Goal: Task Accomplishment & Management: Complete application form

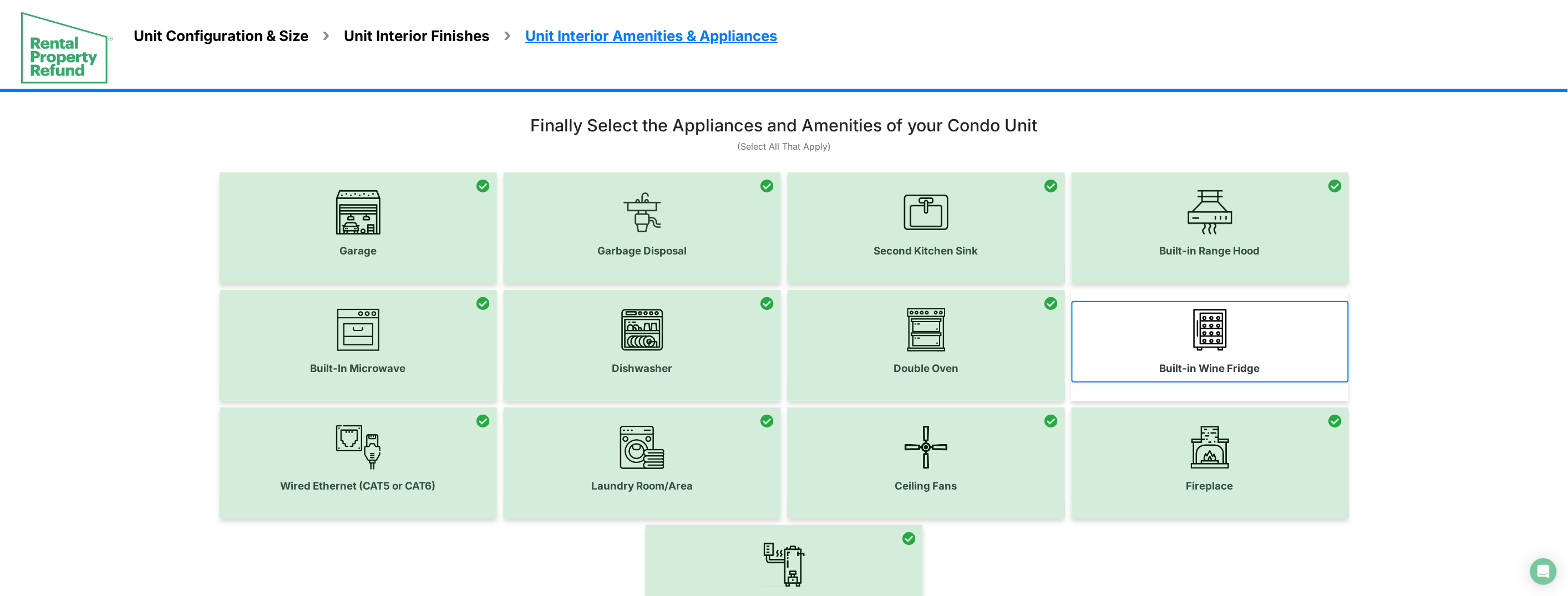
click at [1165, 370] on label "Built-in Wine Fridge" at bounding box center [1210, 368] width 100 height 15
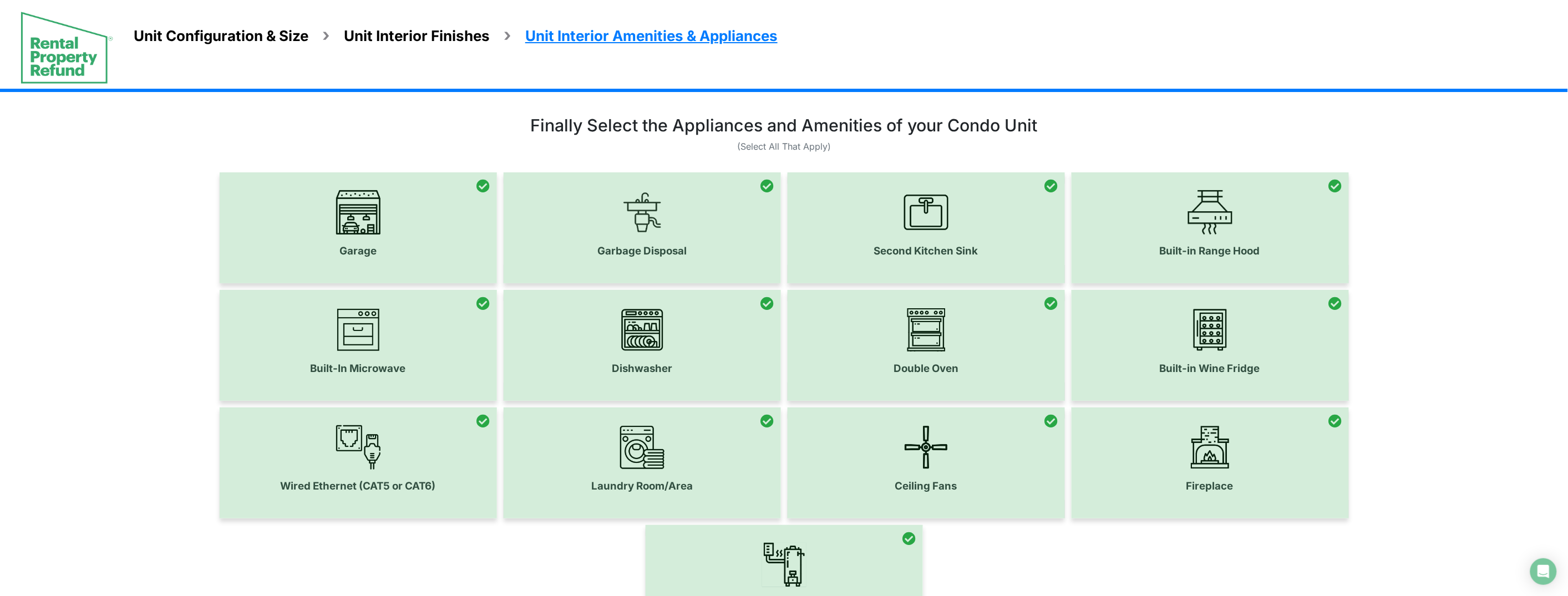
scroll to position [148, 0]
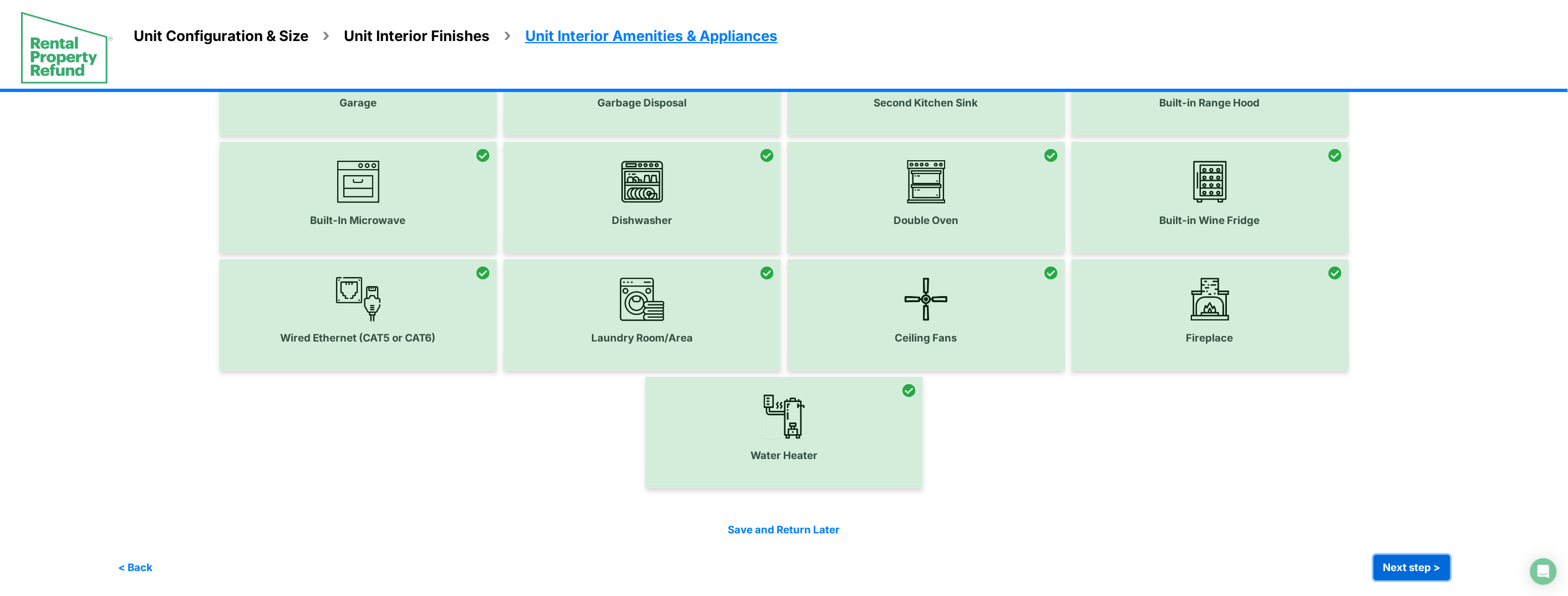
click at [1438, 574] on button "Next step >" at bounding box center [1412, 568] width 77 height 26
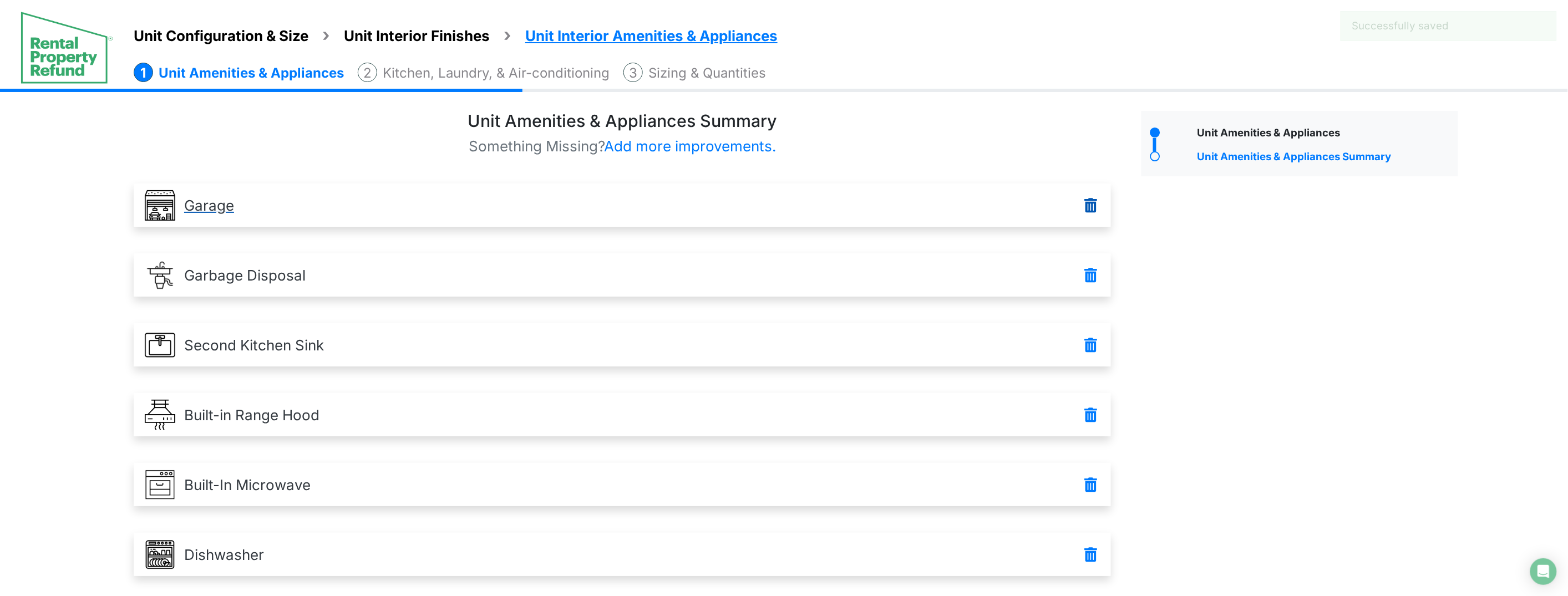
scroll to position [565, 0]
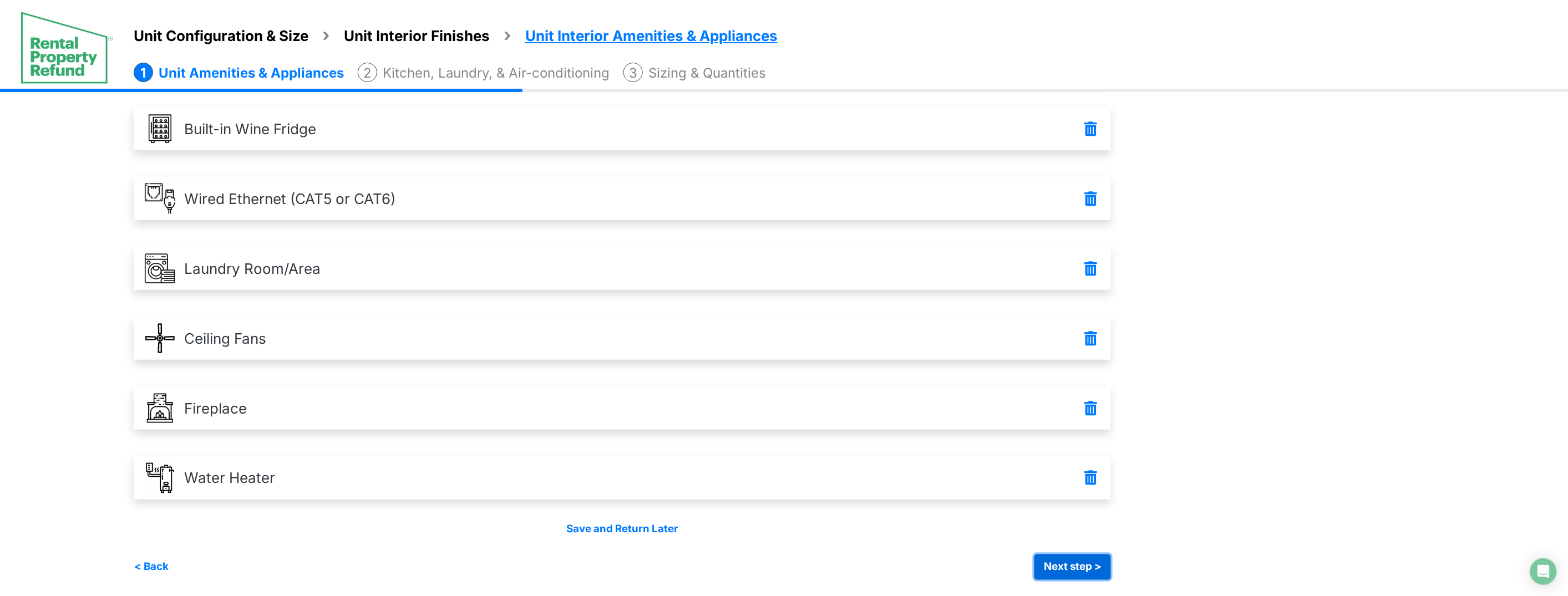
click at [1091, 572] on button "Next step >" at bounding box center [1072, 567] width 77 height 26
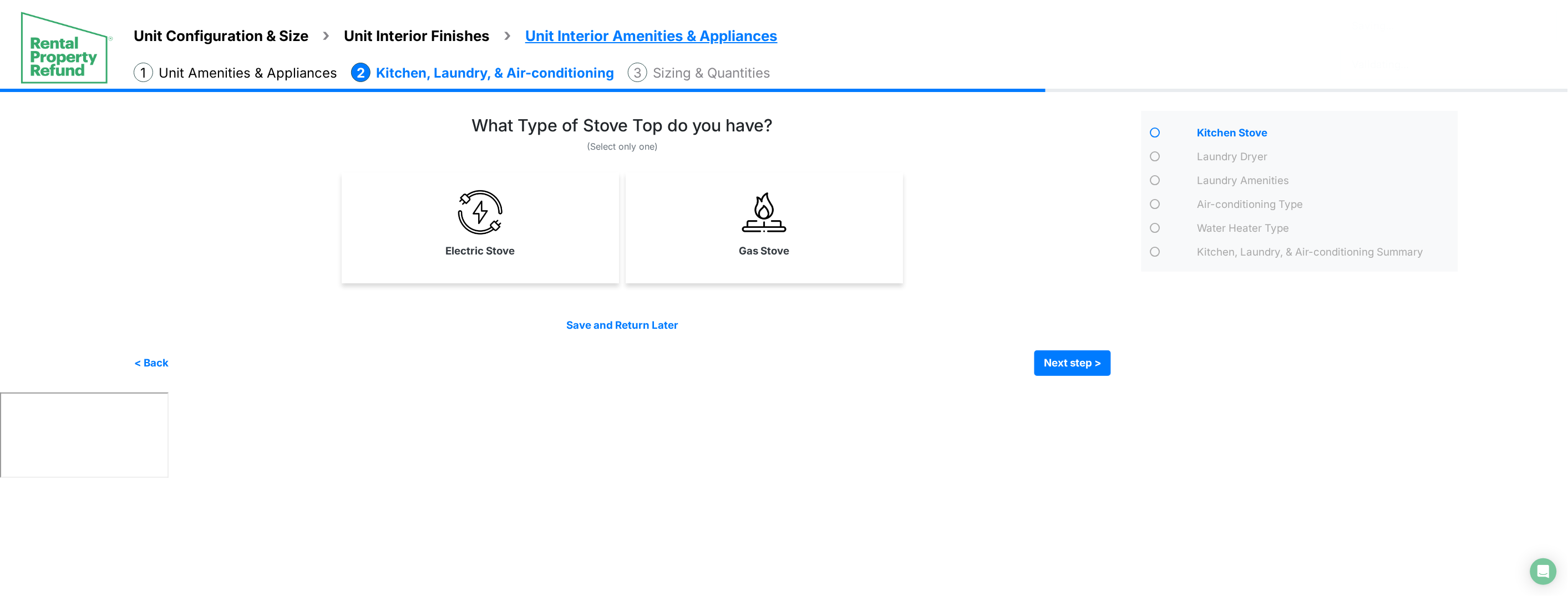
scroll to position [0, 0]
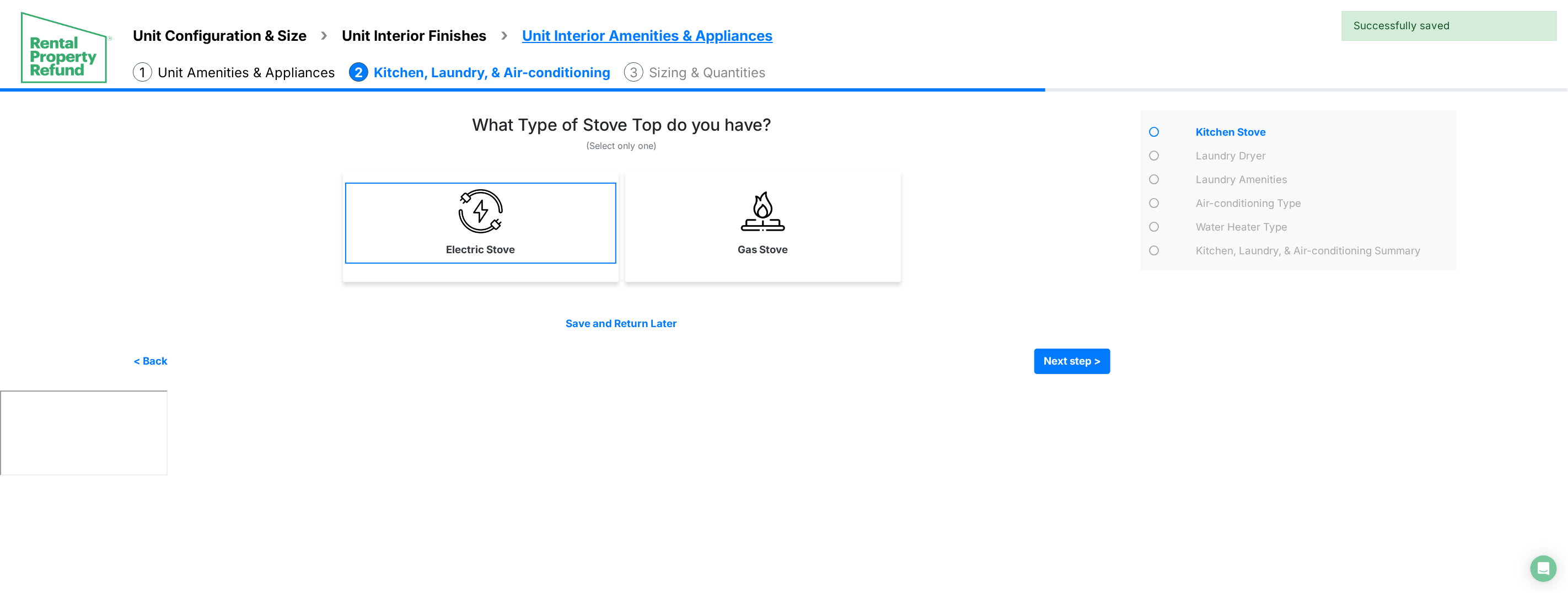
drag, startPoint x: 808, startPoint y: 264, endPoint x: 612, endPoint y: 261, distance: 196.0
click at [789, 265] on div "Gas Stove" at bounding box center [763, 226] width 276 height 110
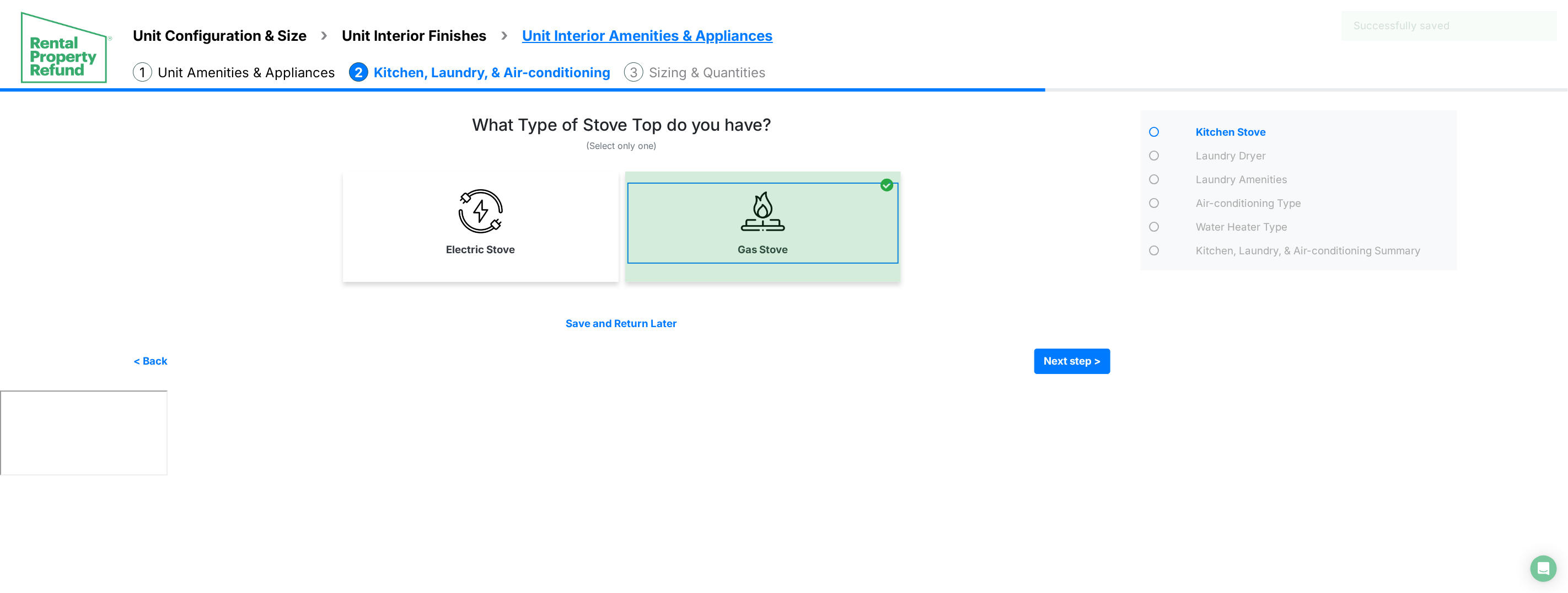
drag, startPoint x: 541, startPoint y: 251, endPoint x: 656, endPoint y: 247, distance: 115.1
click at [548, 252] on link "Electric Stove" at bounding box center [481, 223] width 271 height 80
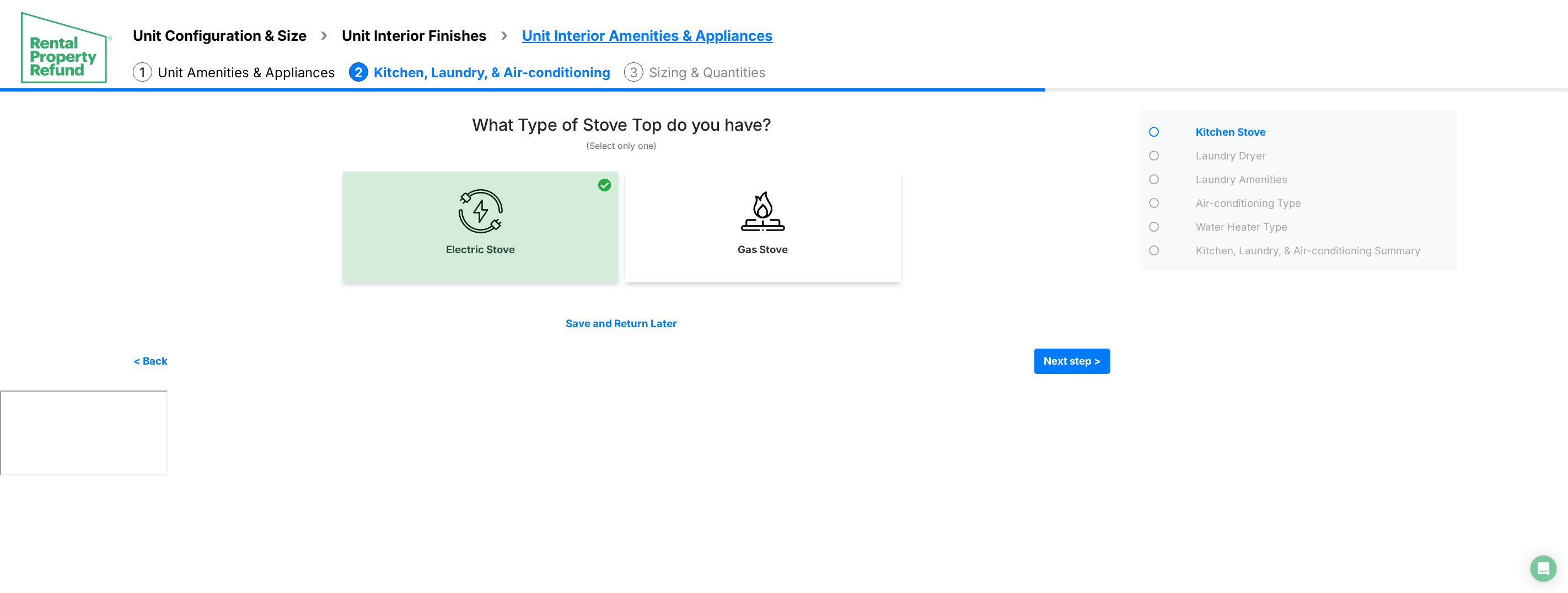
click at [747, 242] on label "Gas Stove" at bounding box center [763, 250] width 50 height 15
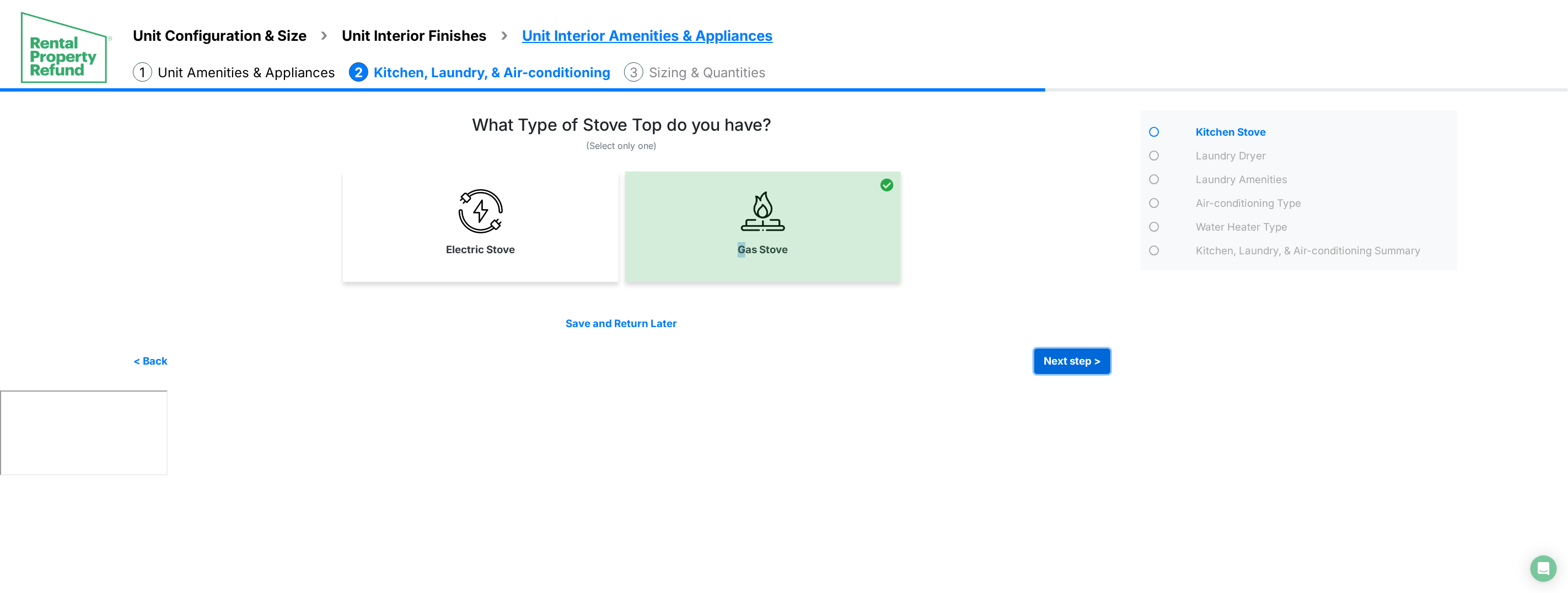
drag, startPoint x: 1091, startPoint y: 368, endPoint x: 928, endPoint y: 289, distance: 181.1
click at [1090, 367] on button "Next step >" at bounding box center [1072, 361] width 76 height 26
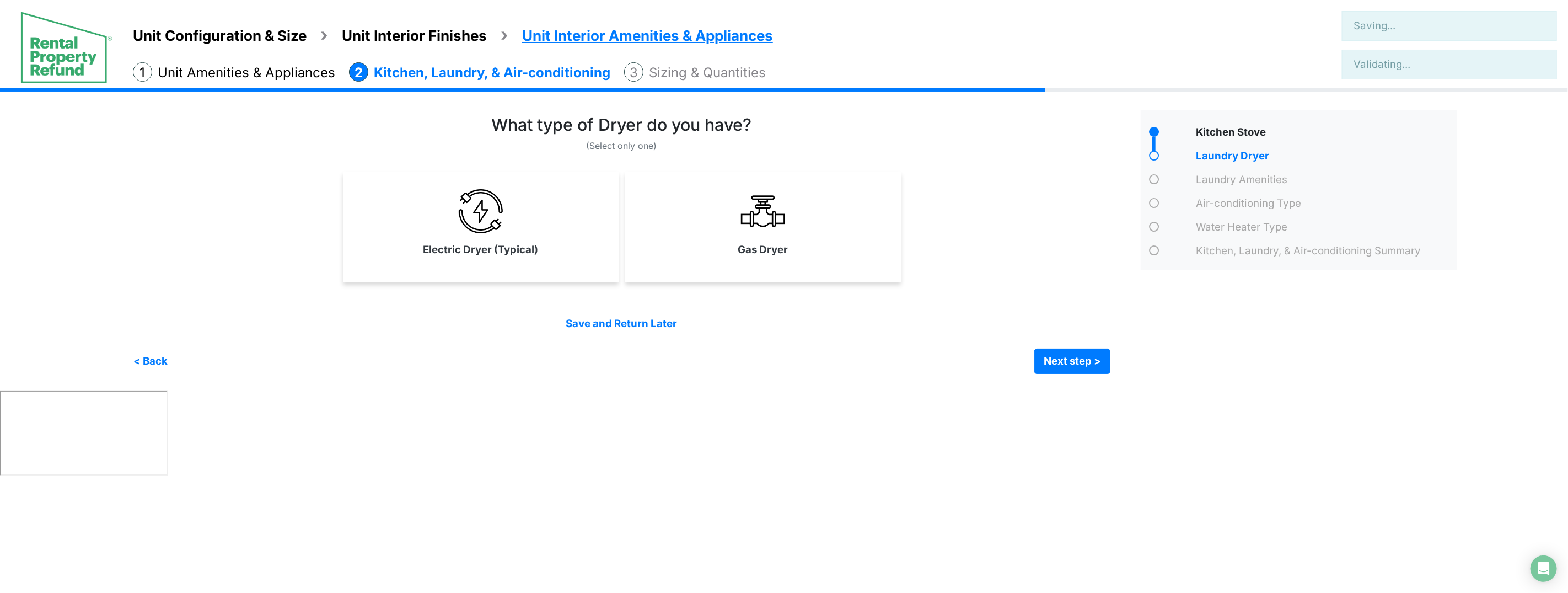
drag, startPoint x: 821, startPoint y: 242, endPoint x: 863, endPoint y: 267, distance: 48.9
click at [830, 249] on link "Gas Dryer" at bounding box center [763, 223] width 271 height 80
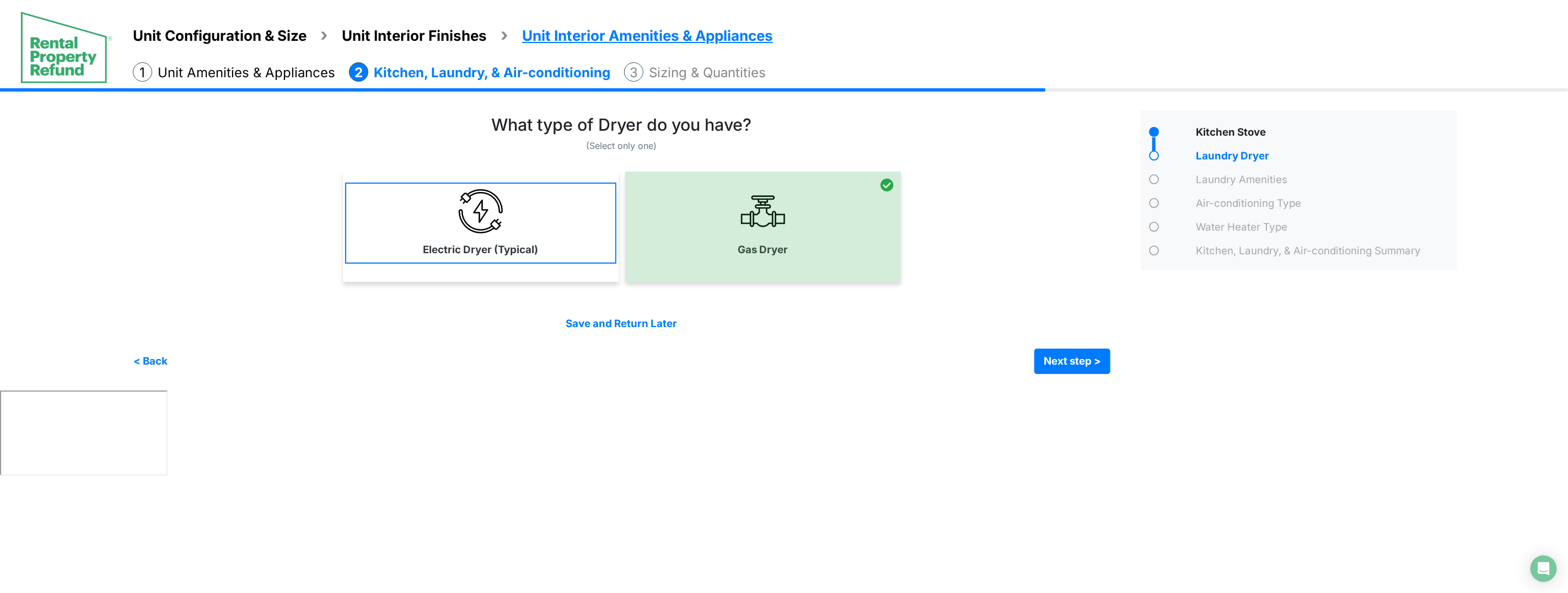
click at [816, 231] on div at bounding box center [763, 226] width 276 height 110
drag, startPoint x: 581, startPoint y: 236, endPoint x: 782, endPoint y: 270, distance: 203.9
click at [583, 236] on link "Electric Dryer (Typical)" at bounding box center [481, 223] width 271 height 80
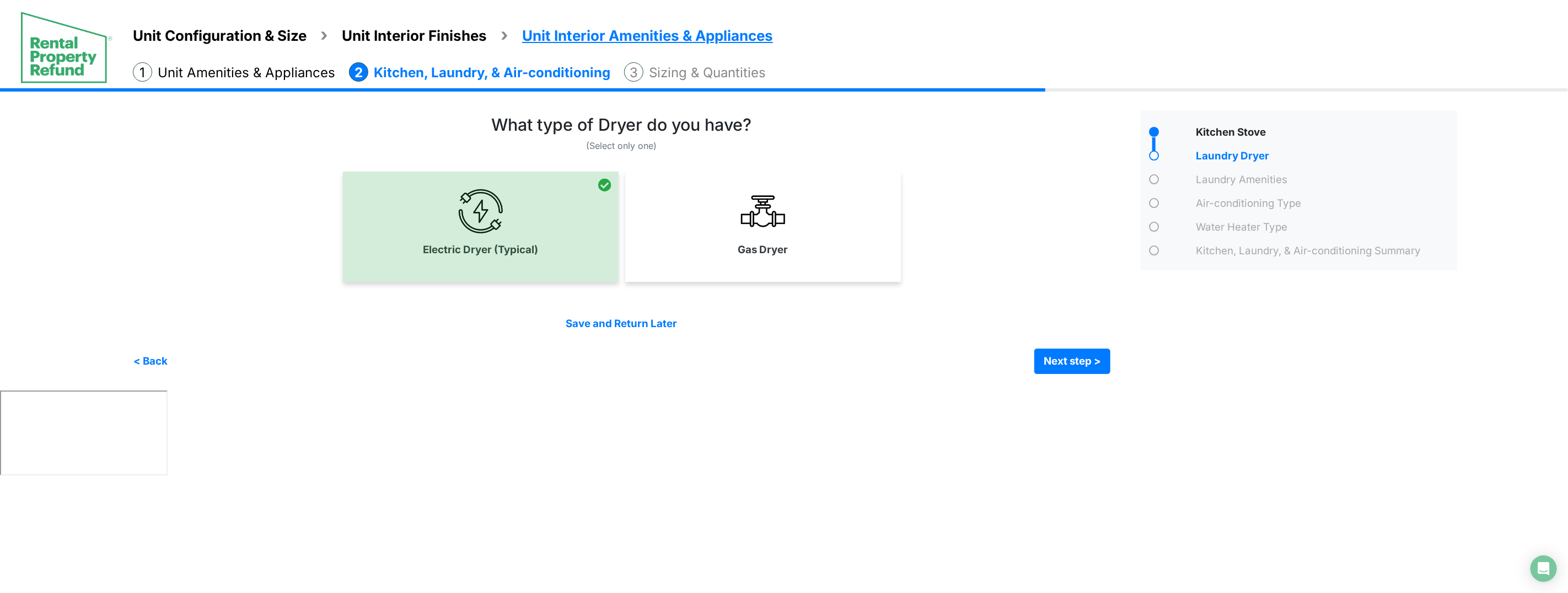
click at [802, 269] on div "Gas Dryer" at bounding box center [763, 226] width 276 height 110
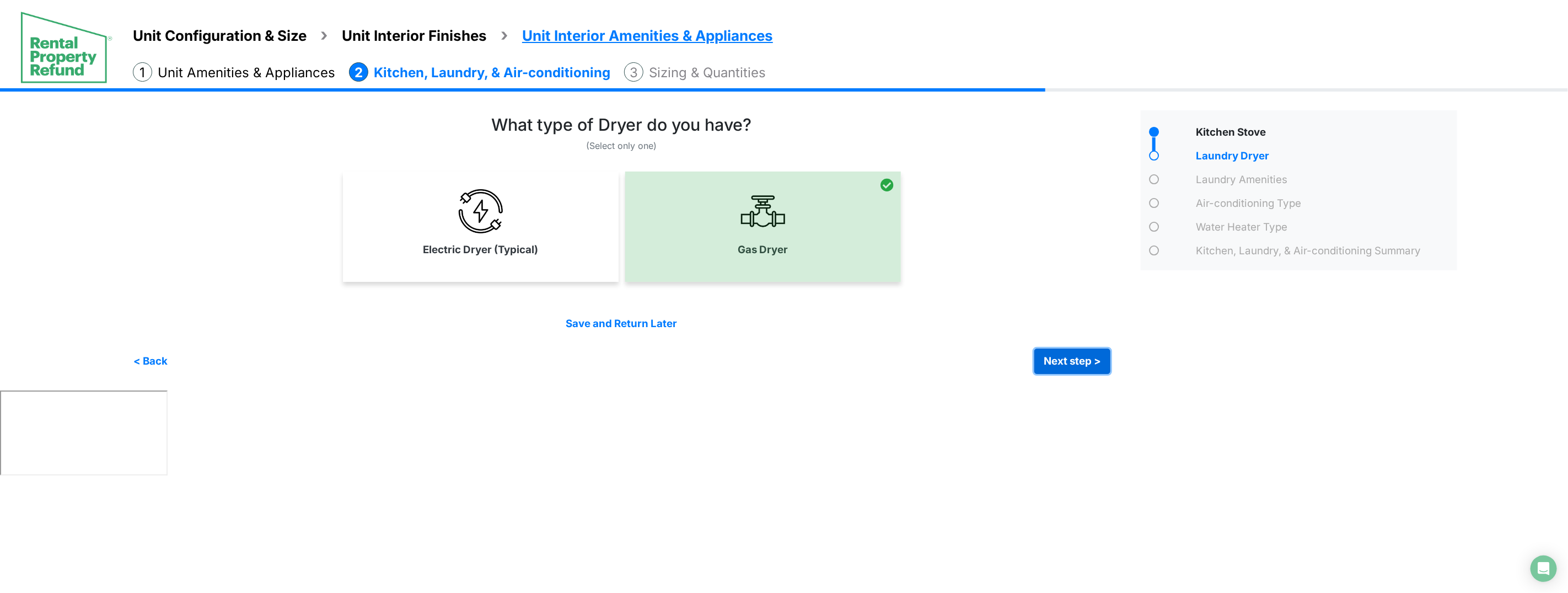
click at [1080, 360] on button "Next step >" at bounding box center [1072, 361] width 76 height 26
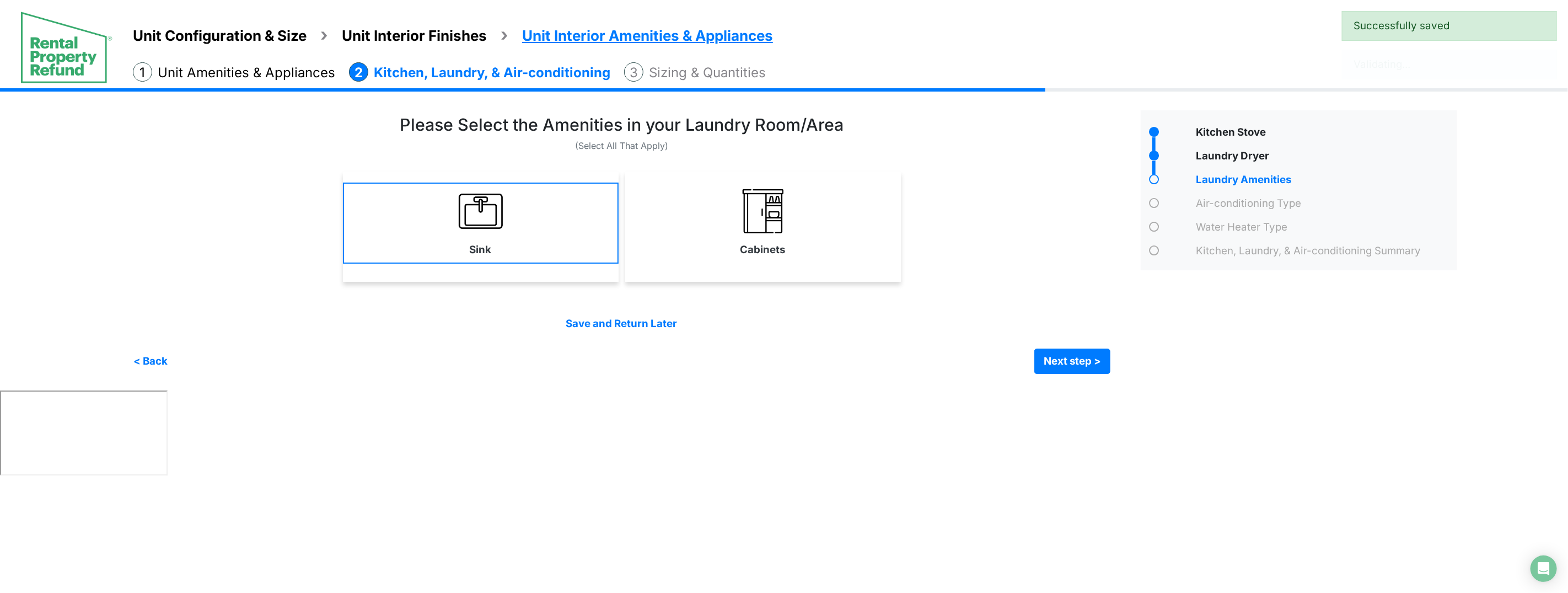
drag, startPoint x: 811, startPoint y: 252, endPoint x: 577, endPoint y: 254, distance: 234.0
click at [804, 255] on link "Cabinets" at bounding box center [763, 223] width 276 height 80
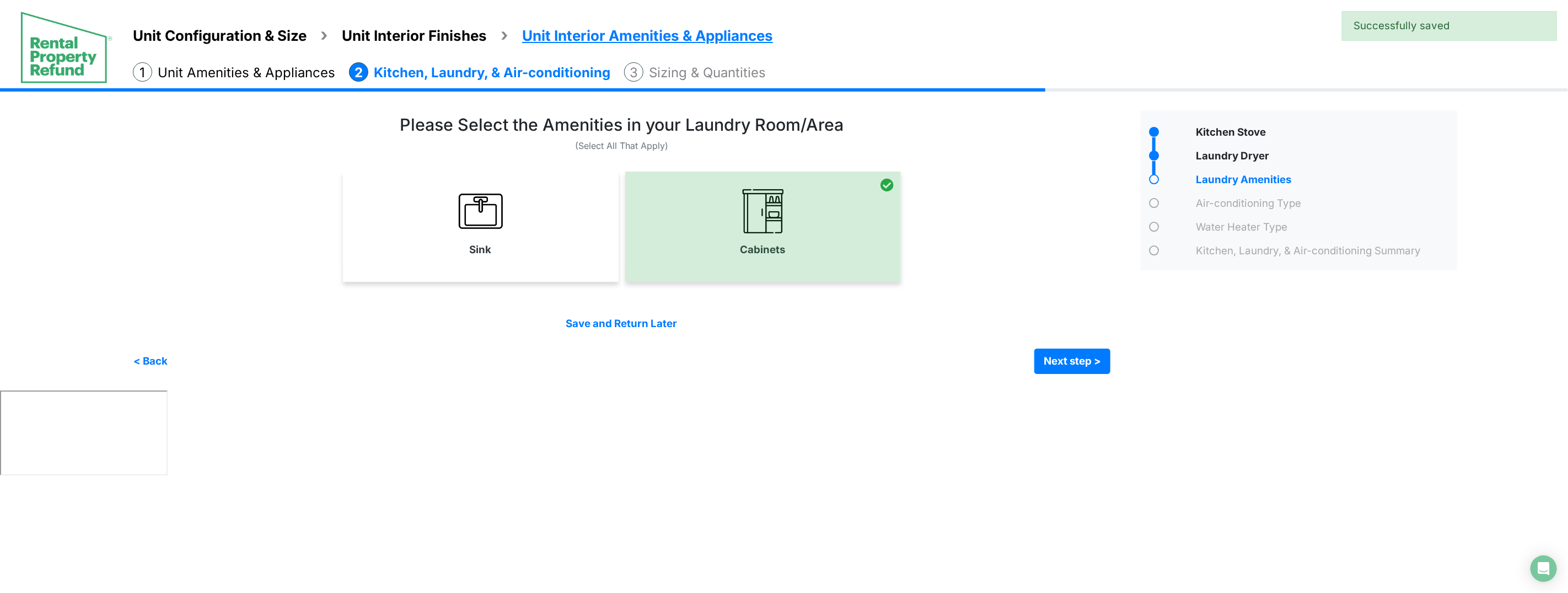
drag, startPoint x: 544, startPoint y: 245, endPoint x: 584, endPoint y: 250, distance: 40.3
click at [547, 246] on link "Sink" at bounding box center [480, 223] width 276 height 80
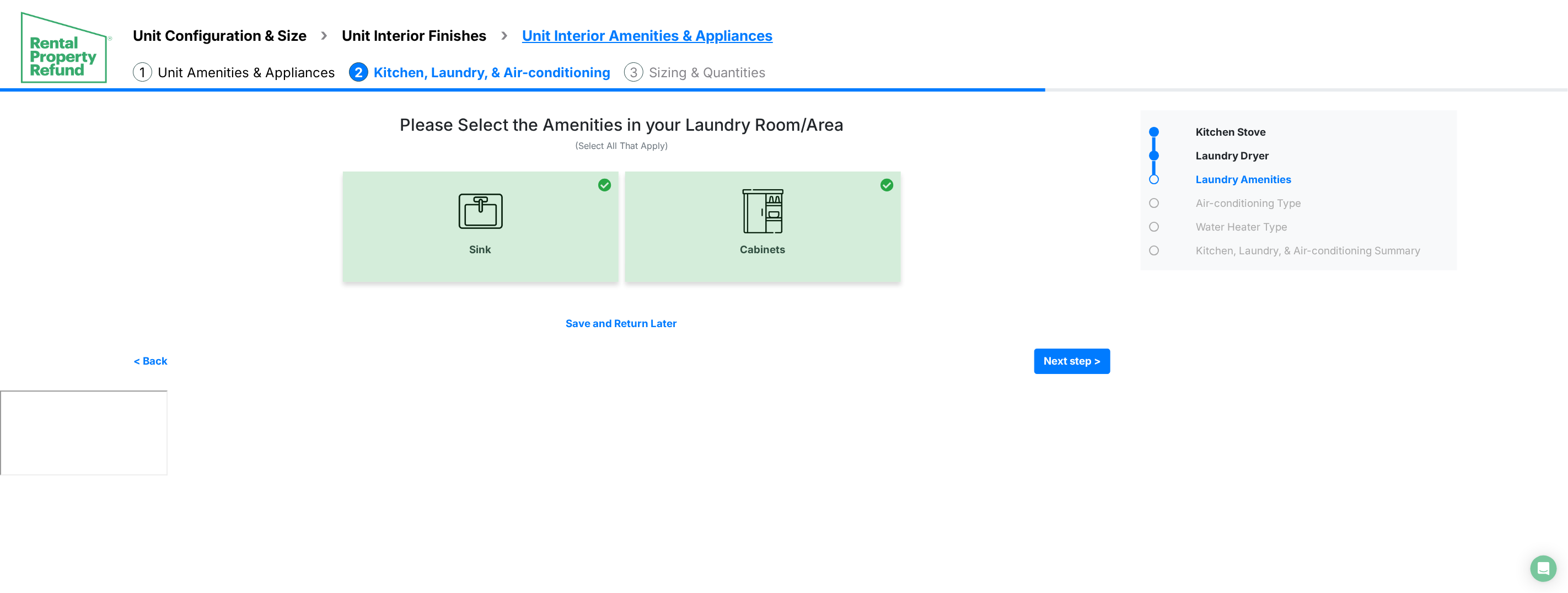
drag, startPoint x: 757, startPoint y: 249, endPoint x: 952, endPoint y: 311, distance: 204.6
click at [758, 250] on div at bounding box center [763, 226] width 276 height 110
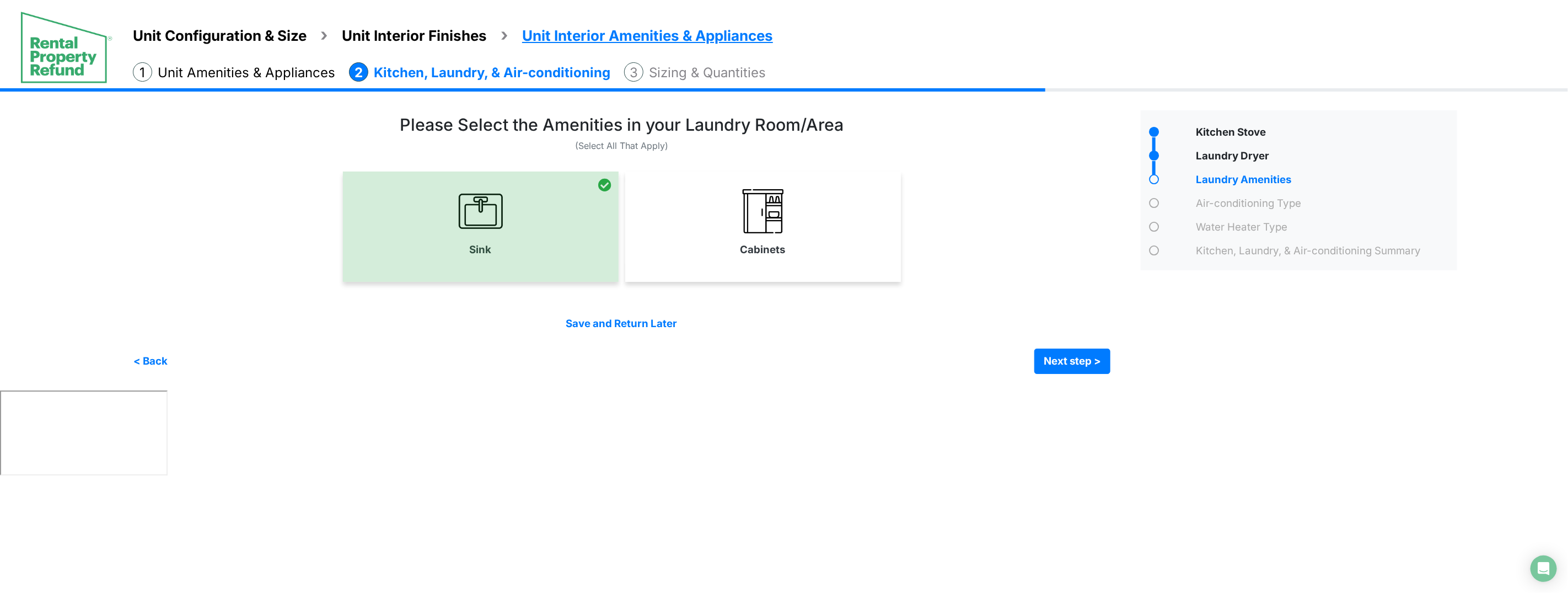
drag, startPoint x: 854, startPoint y: 255, endPoint x: 1009, endPoint y: 348, distance: 180.8
click at [857, 258] on link "Cabinets" at bounding box center [763, 223] width 276 height 80
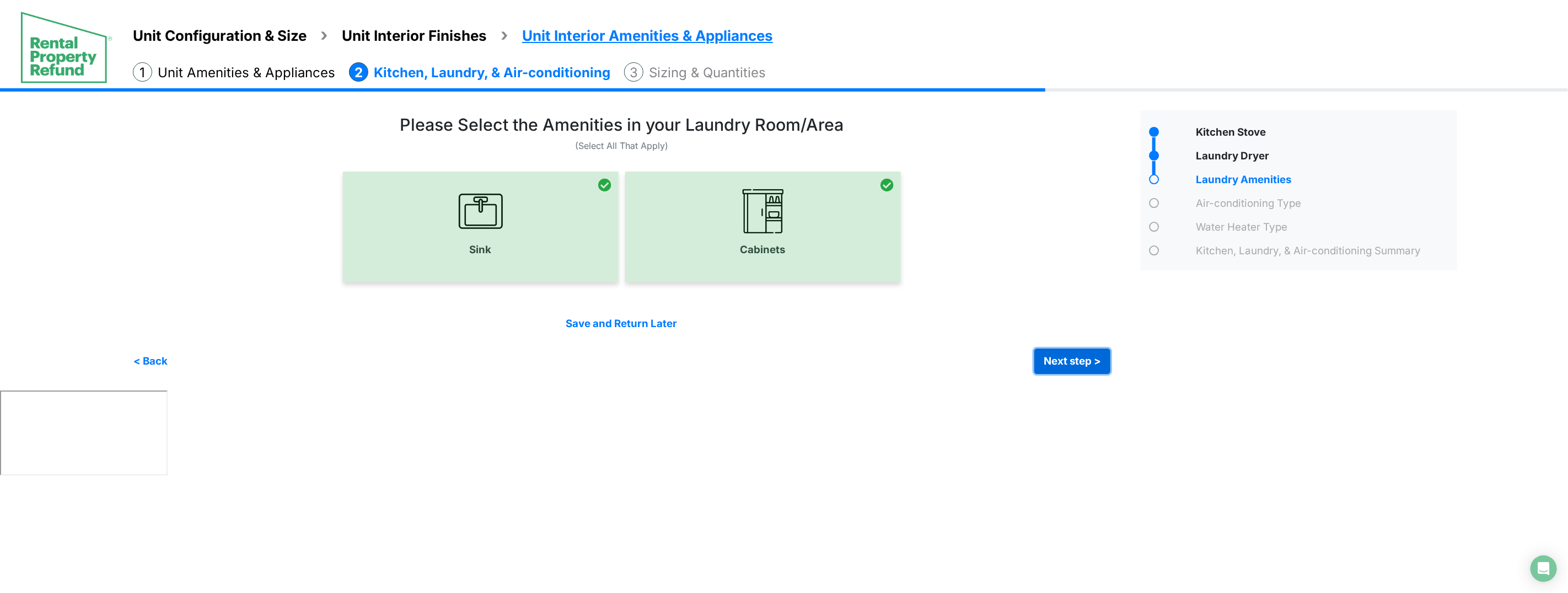
click at [1070, 357] on button "Next step >" at bounding box center [1072, 361] width 76 height 26
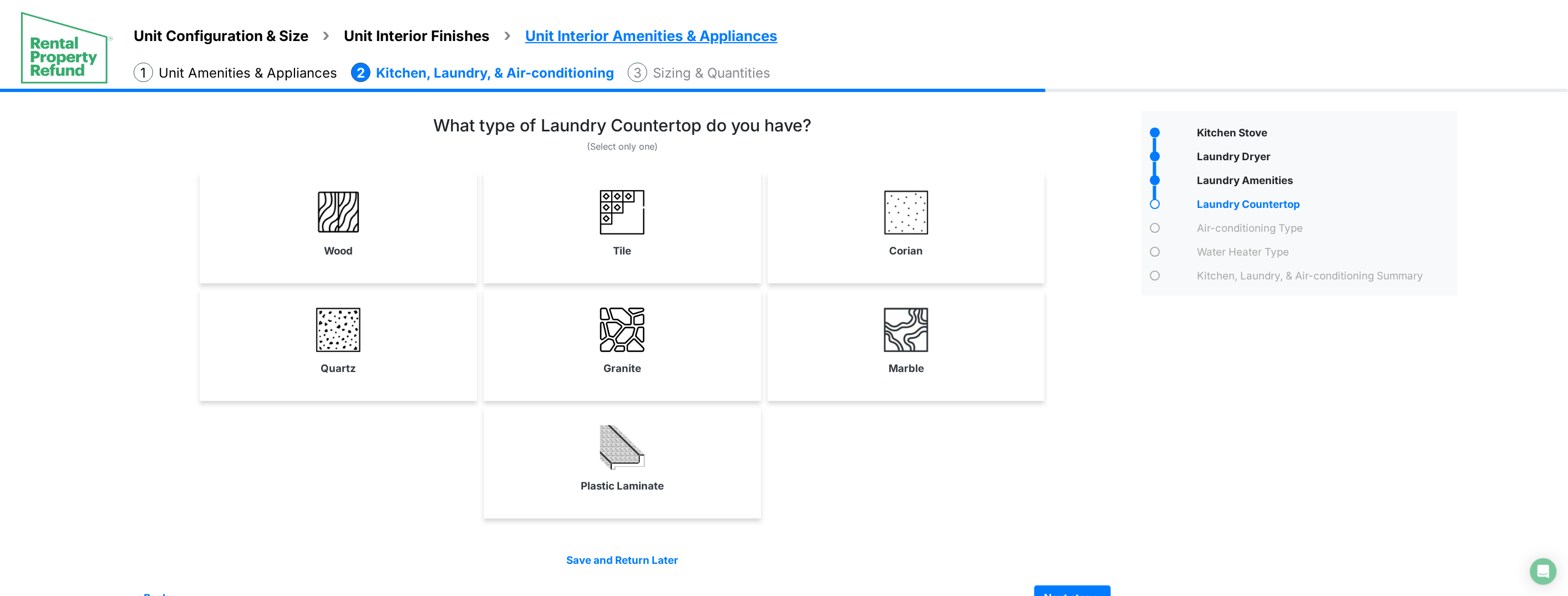
click at [431, 265] on div "Wood" at bounding box center [338, 228] width 277 height 111
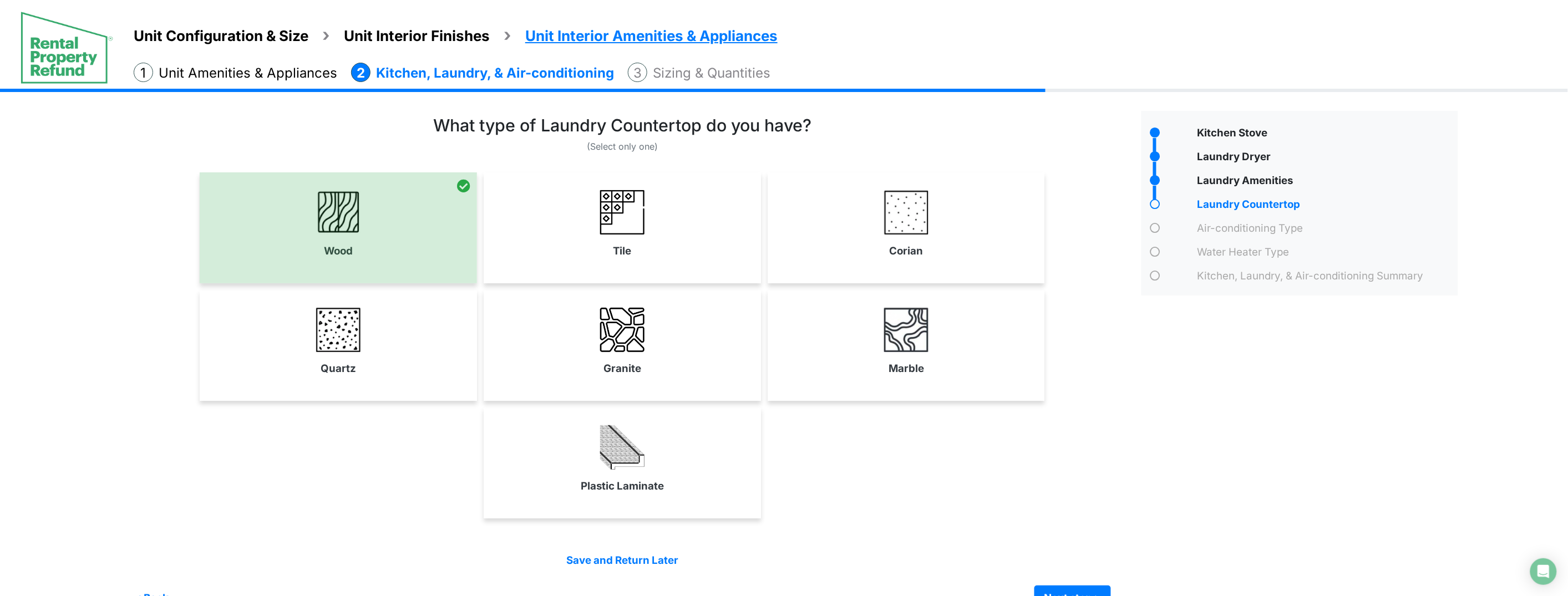
drag, startPoint x: 655, startPoint y: 241, endPoint x: 854, endPoint y: 265, distance: 200.4
click at [656, 241] on link "Tile" at bounding box center [622, 224] width 273 height 81
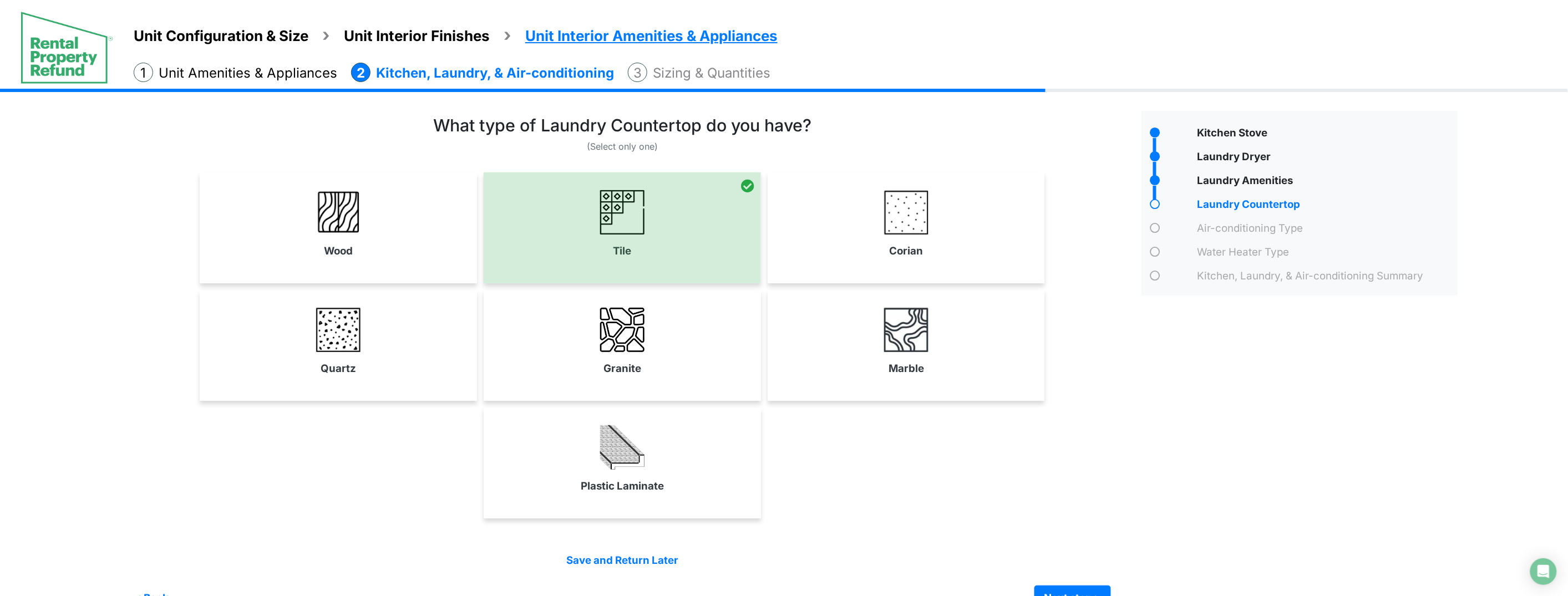
click at [854, 267] on div "Corian" at bounding box center [906, 228] width 277 height 111
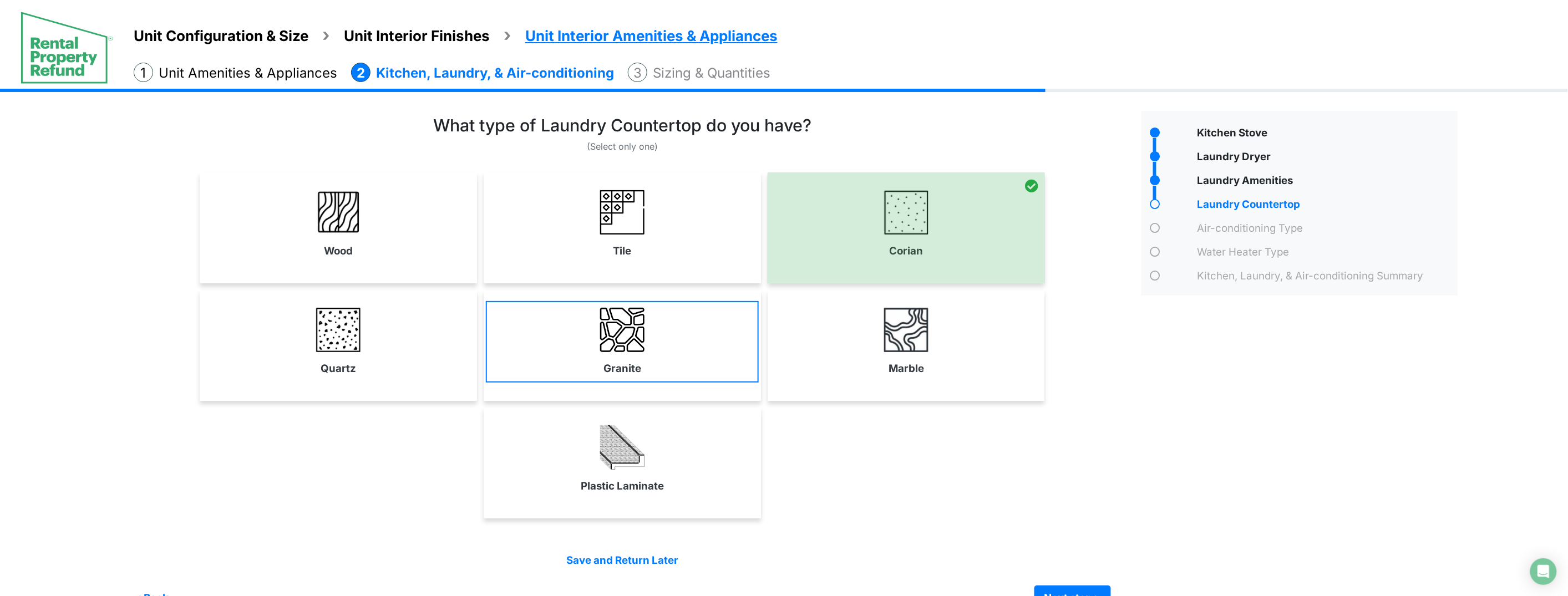
drag, startPoint x: 850, startPoint y: 343, endPoint x: 621, endPoint y: 366, distance: 230.2
click at [850, 344] on link "Marble" at bounding box center [906, 341] width 273 height 81
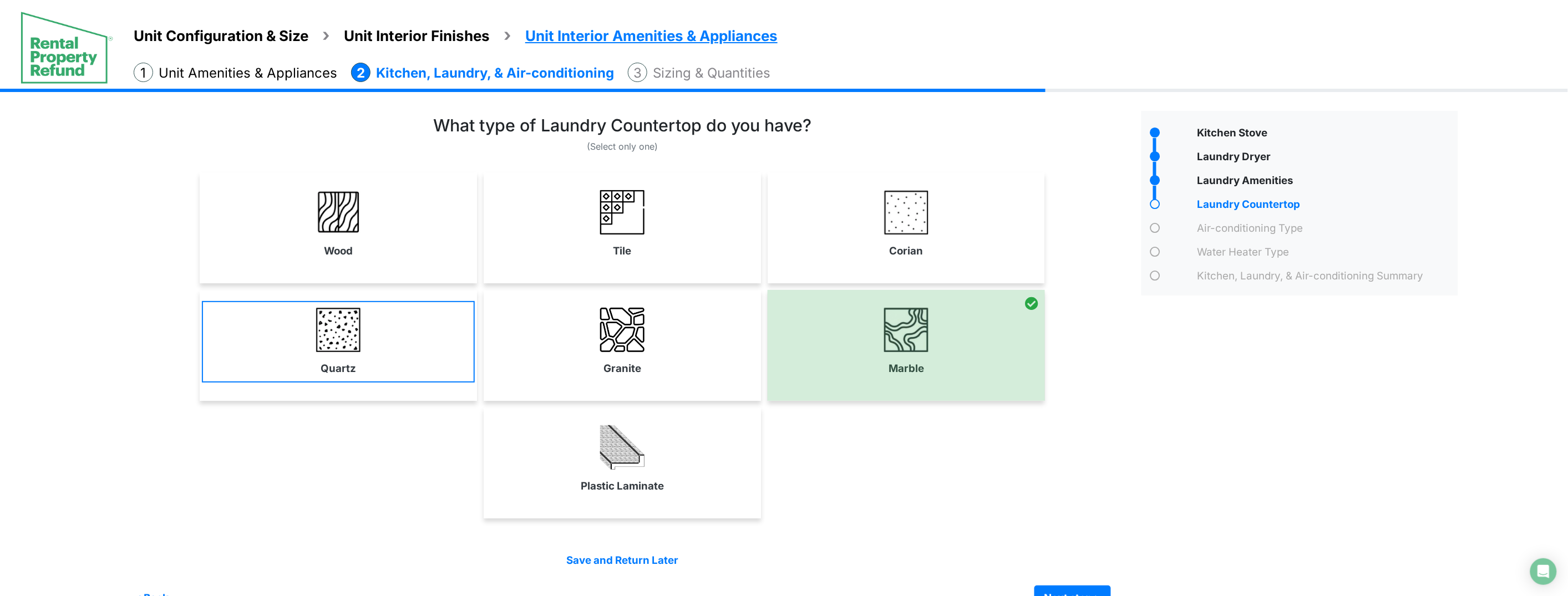
drag, startPoint x: 621, startPoint y: 366, endPoint x: 435, endPoint y: 373, distance: 186.1
click at [621, 366] on label "Granite" at bounding box center [622, 368] width 38 height 15
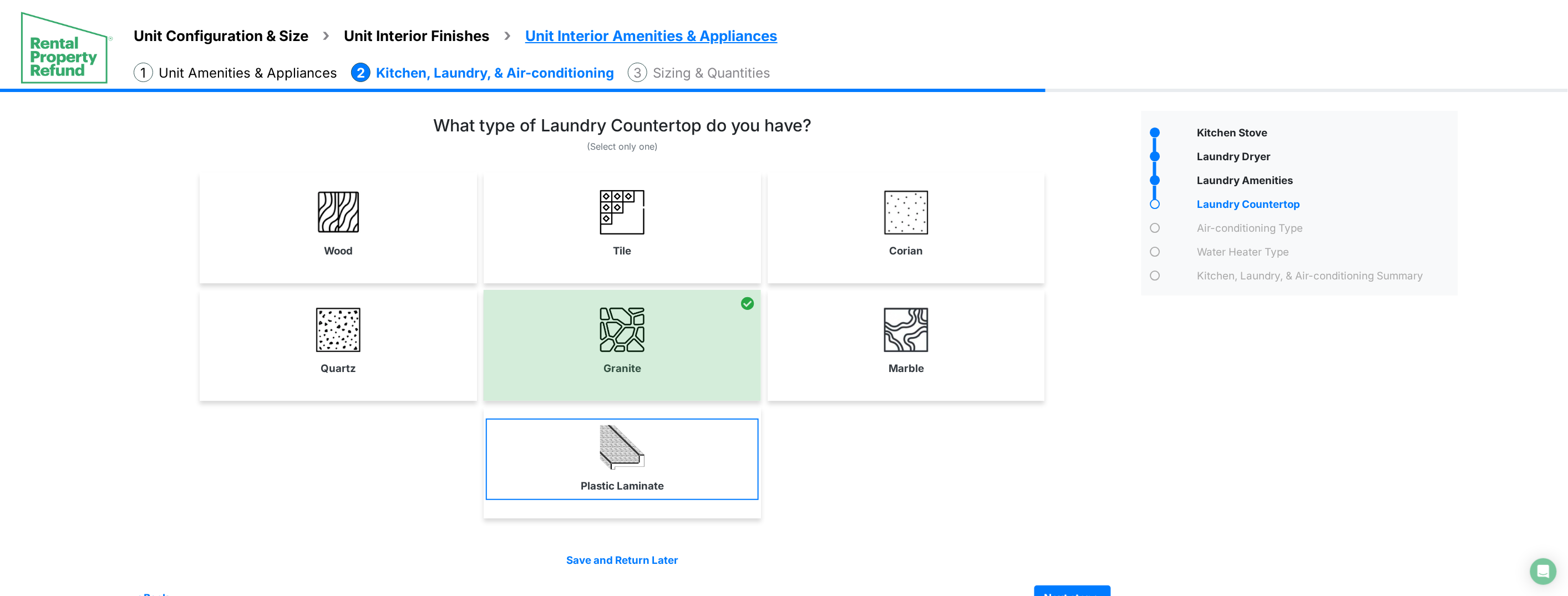
drag, startPoint x: 429, startPoint y: 368, endPoint x: 509, endPoint y: 430, distance: 101.2
click at [432, 368] on link "Quartz" at bounding box center [339, 341] width 273 height 81
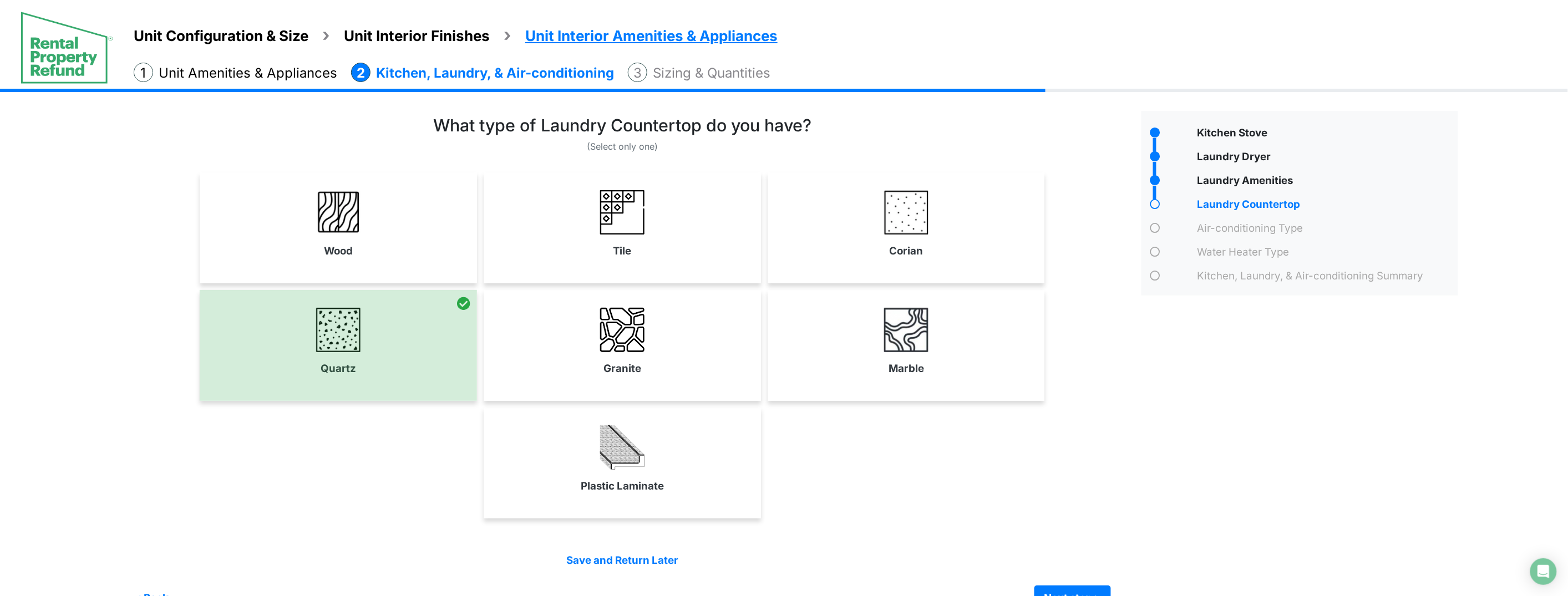
drag, startPoint x: 616, startPoint y: 465, endPoint x: 915, endPoint y: 549, distance: 310.6
click at [618, 465] on img at bounding box center [622, 447] width 44 height 44
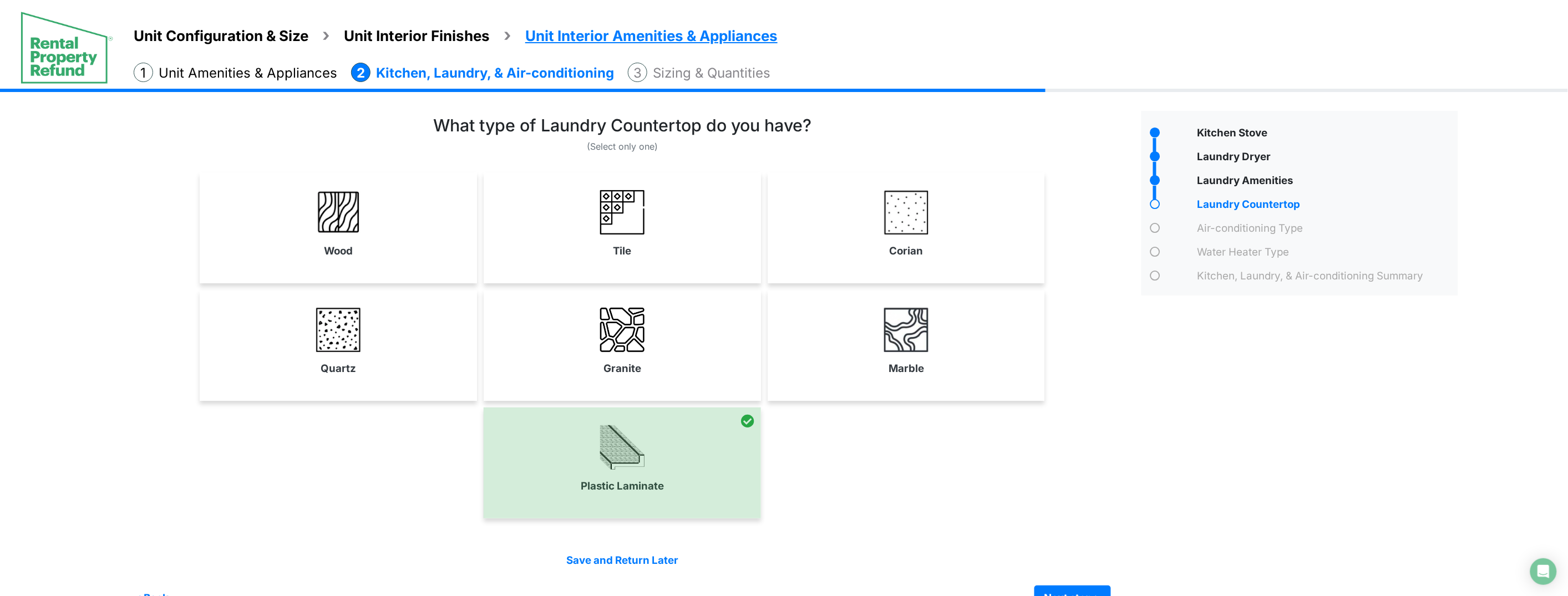
drag, startPoint x: 699, startPoint y: 379, endPoint x: 743, endPoint y: 398, distance: 47.9
click at [702, 379] on link "Granite" at bounding box center [622, 341] width 273 height 81
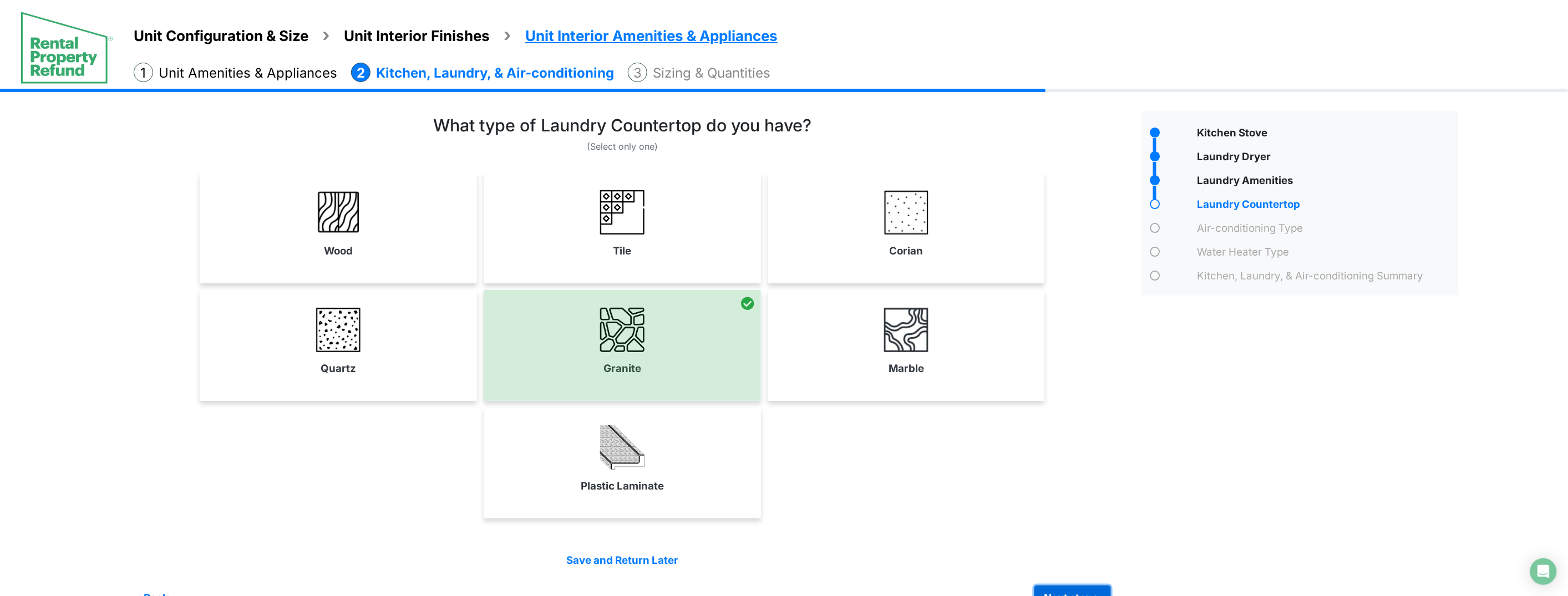
click at [1073, 591] on button "Next step >" at bounding box center [1072, 598] width 77 height 26
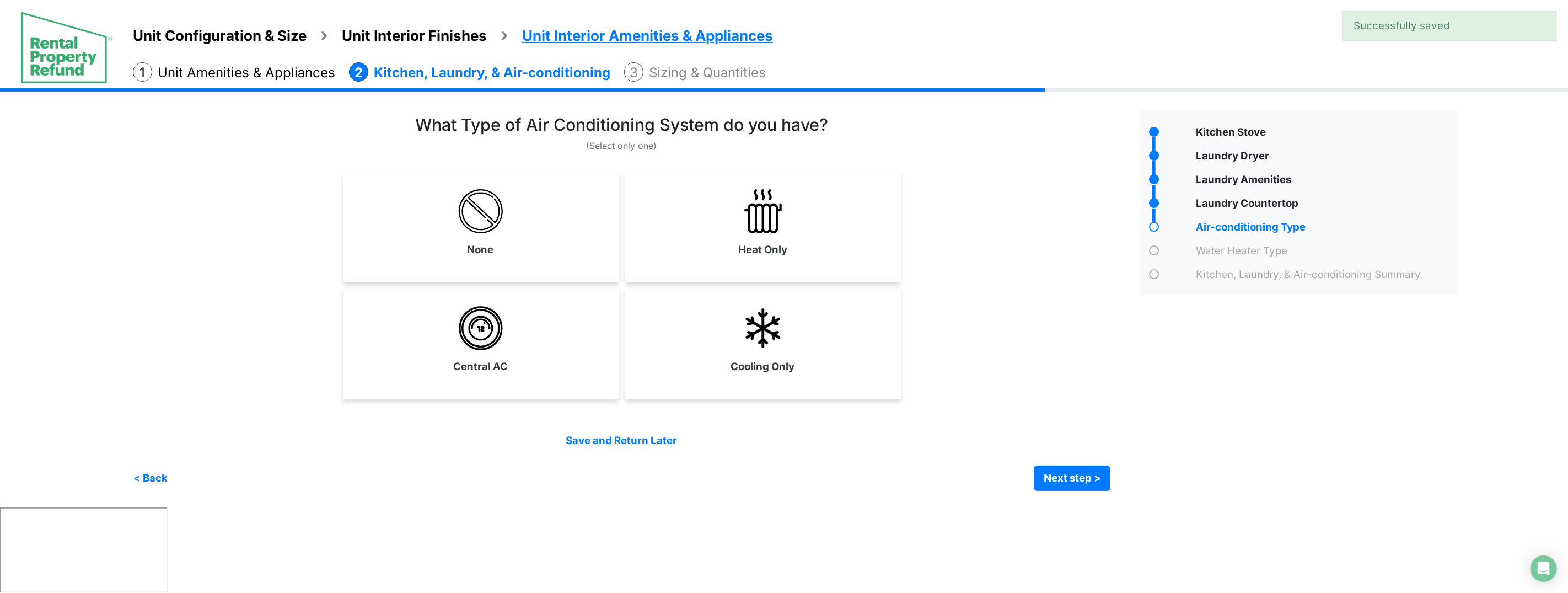
drag, startPoint x: 745, startPoint y: 255, endPoint x: 746, endPoint y: 266, distance: 11.0
click at [745, 256] on label "Heat Only" at bounding box center [763, 250] width 49 height 15
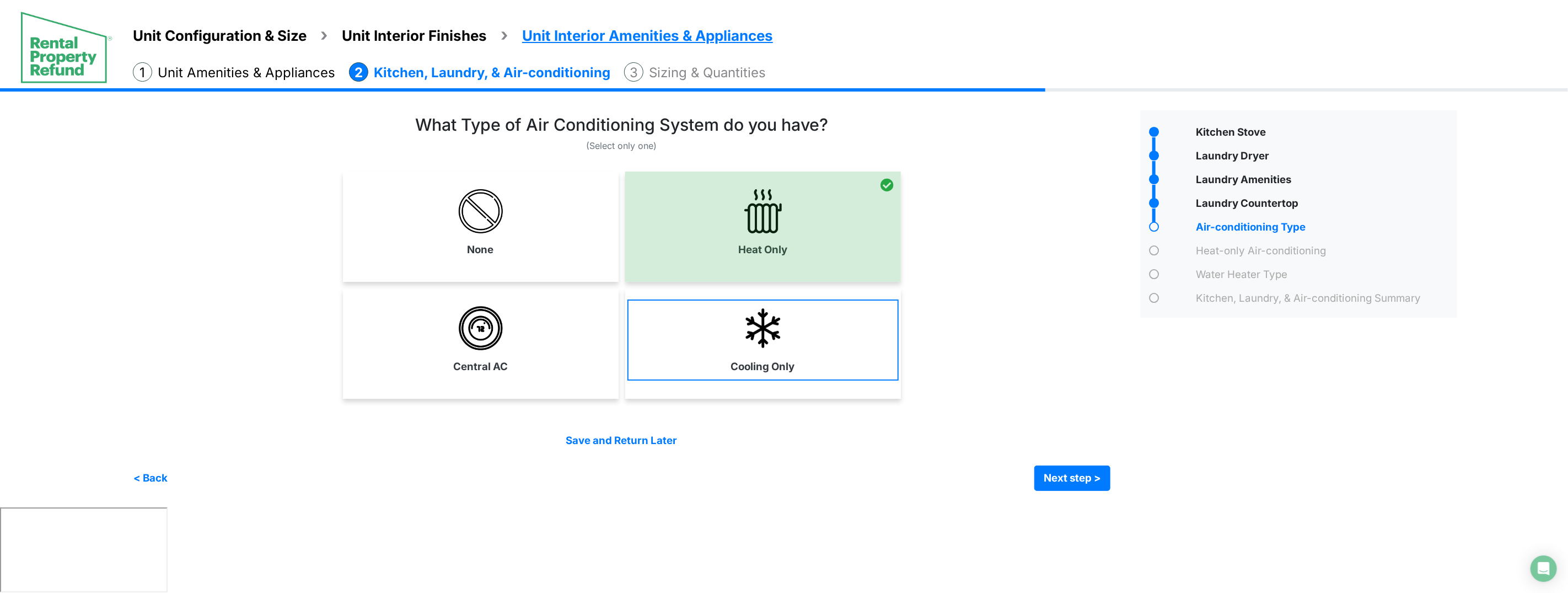
click at [518, 367] on link "Central AC" at bounding box center [481, 340] width 271 height 80
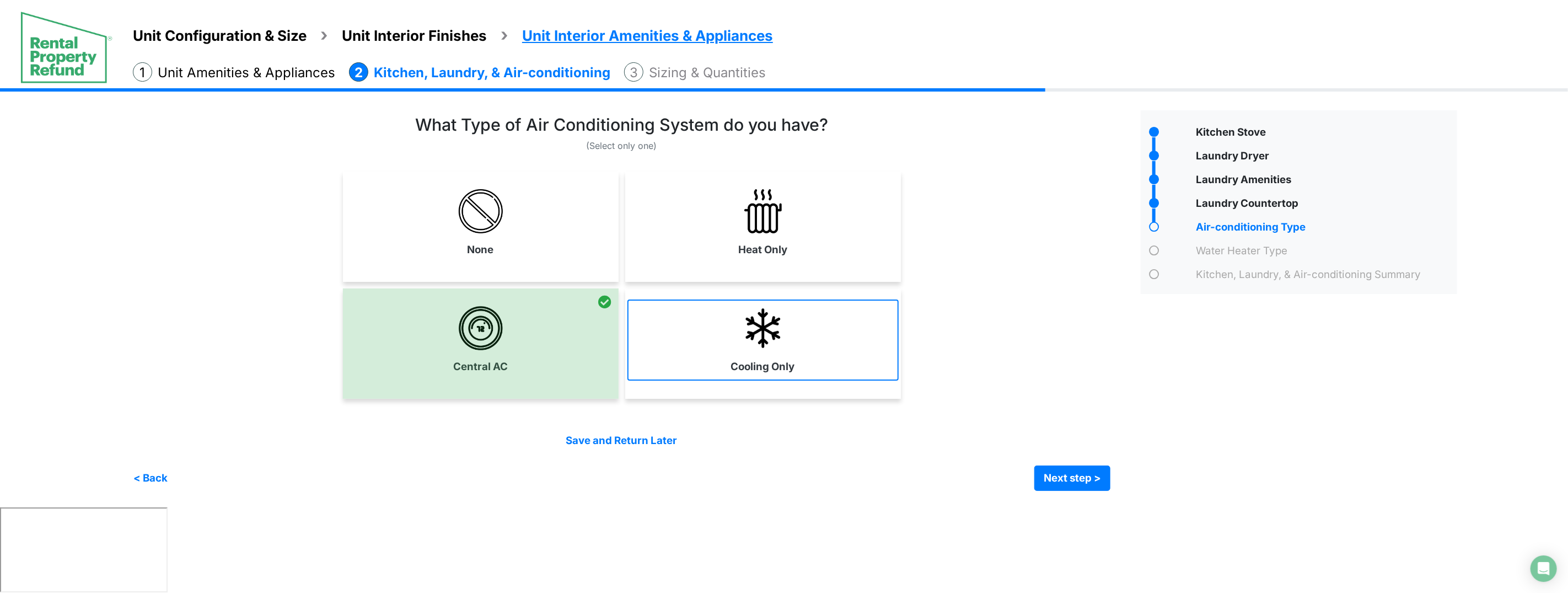
click at [813, 364] on link "Cooling Only" at bounding box center [763, 340] width 271 height 80
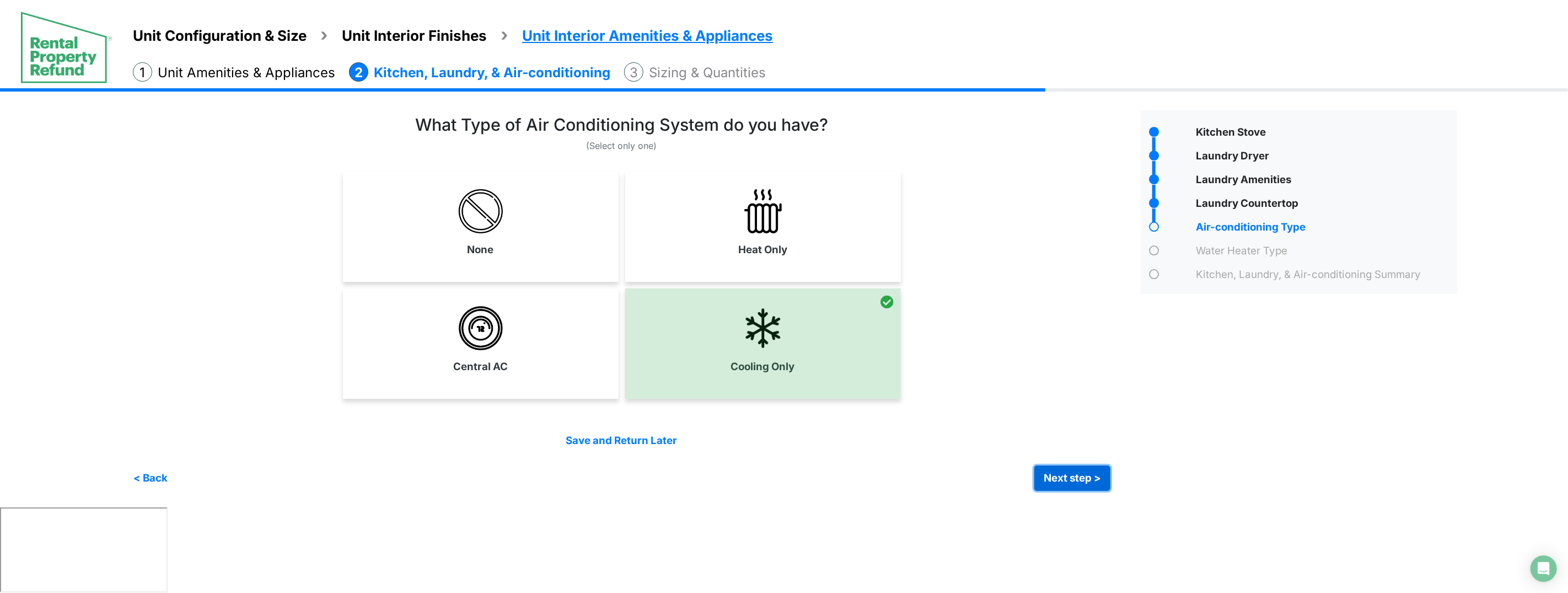
click at [1062, 483] on button "Next step >" at bounding box center [1072, 478] width 76 height 26
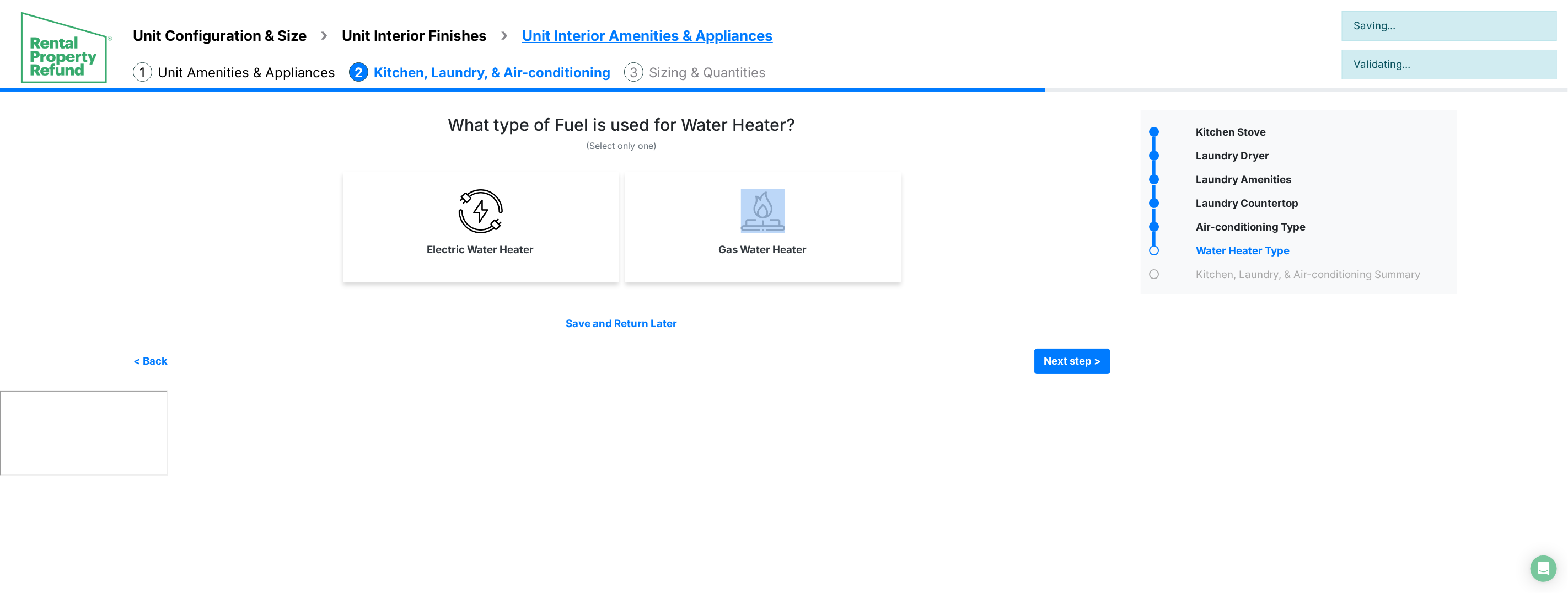
drag, startPoint x: 781, startPoint y: 237, endPoint x: 758, endPoint y: 242, distance: 23.5
click at [781, 237] on link "Gas Water Heater" at bounding box center [763, 223] width 271 height 80
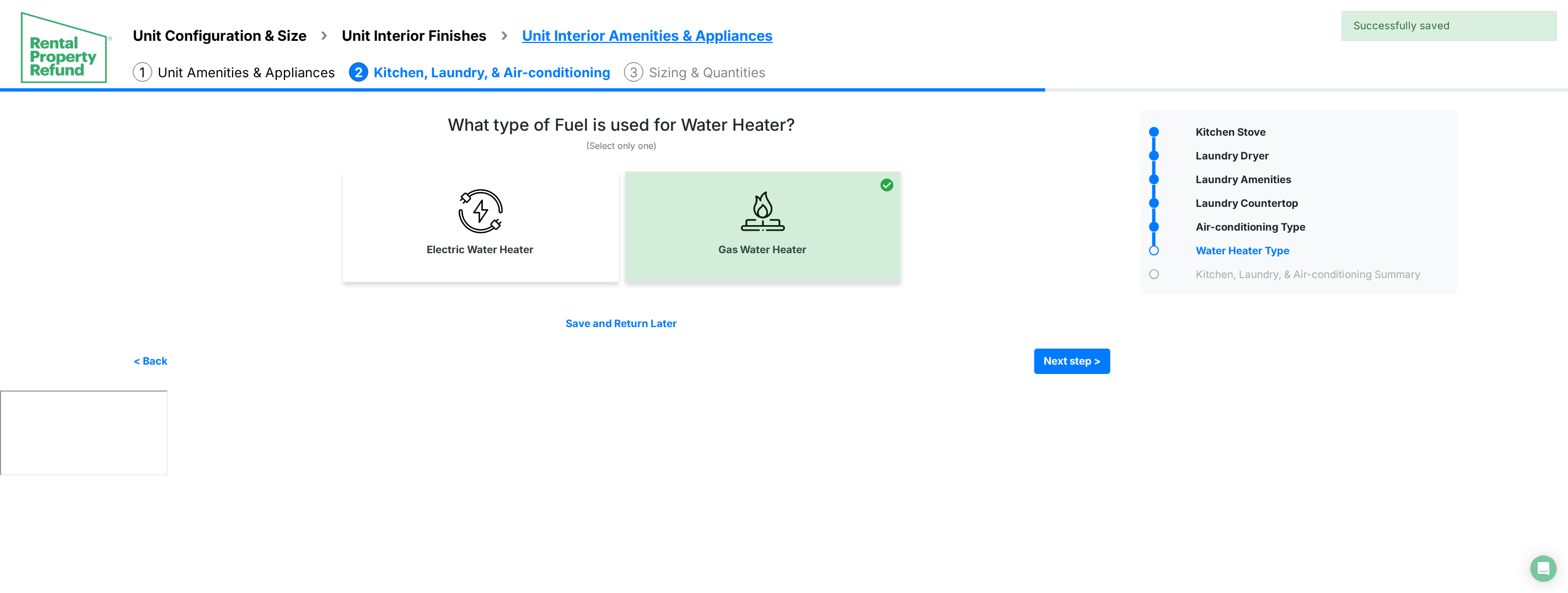
drag, startPoint x: 492, startPoint y: 248, endPoint x: 513, endPoint y: 249, distance: 21.0
click at [494, 249] on label "Electric Water Heater" at bounding box center [481, 250] width 107 height 15
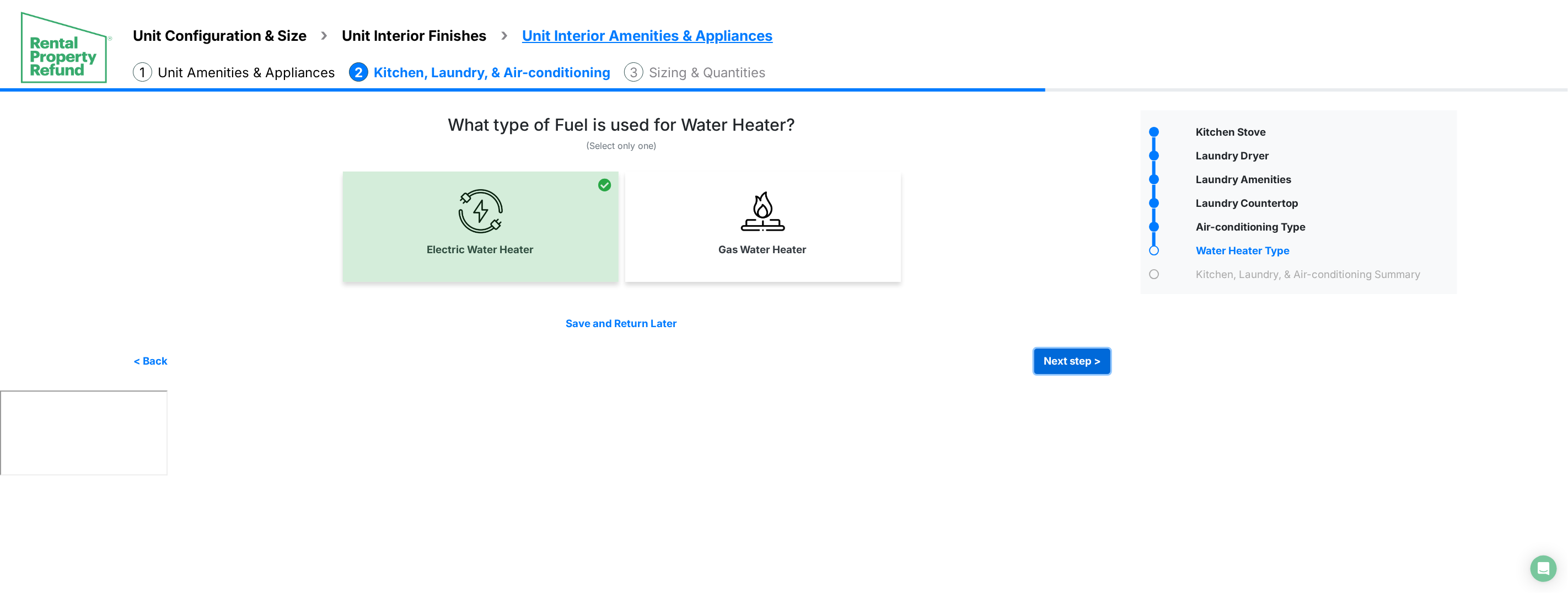
drag, startPoint x: 1097, startPoint y: 367, endPoint x: 1083, endPoint y: 365, distance: 14.1
click at [1096, 367] on button "Next step >" at bounding box center [1072, 361] width 76 height 26
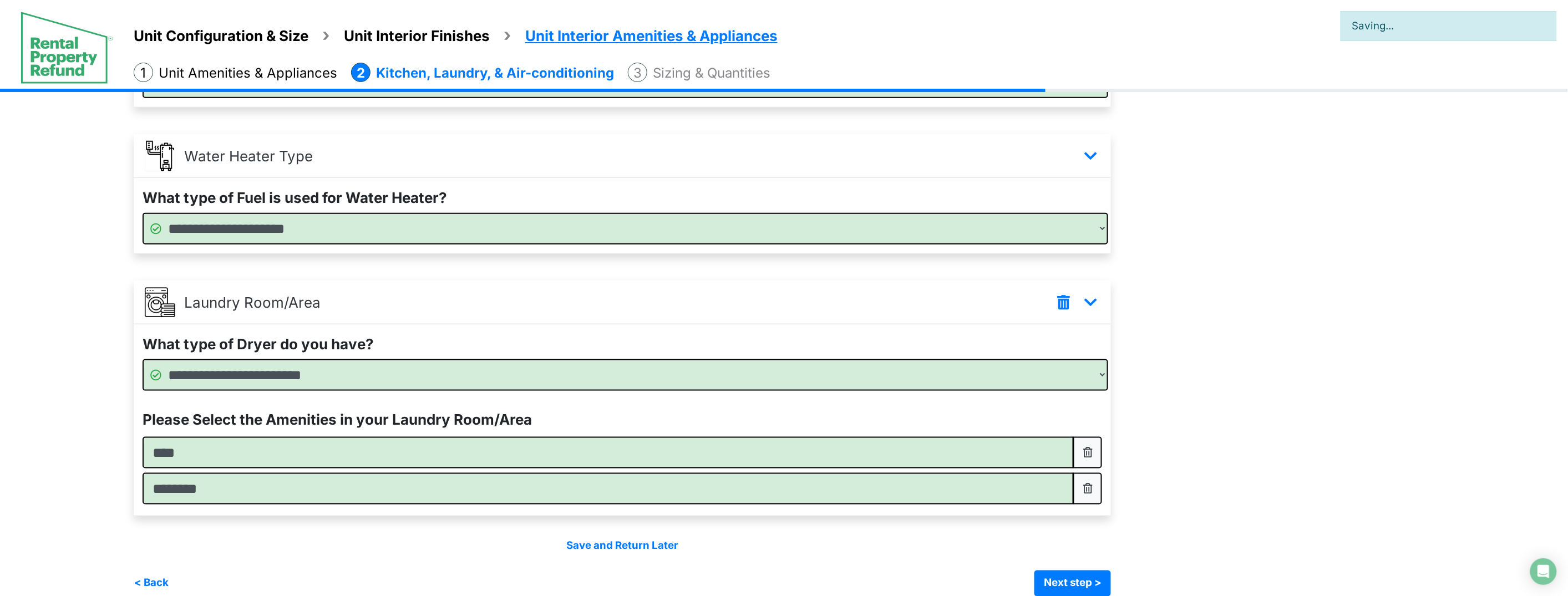
scroll to position [496, 0]
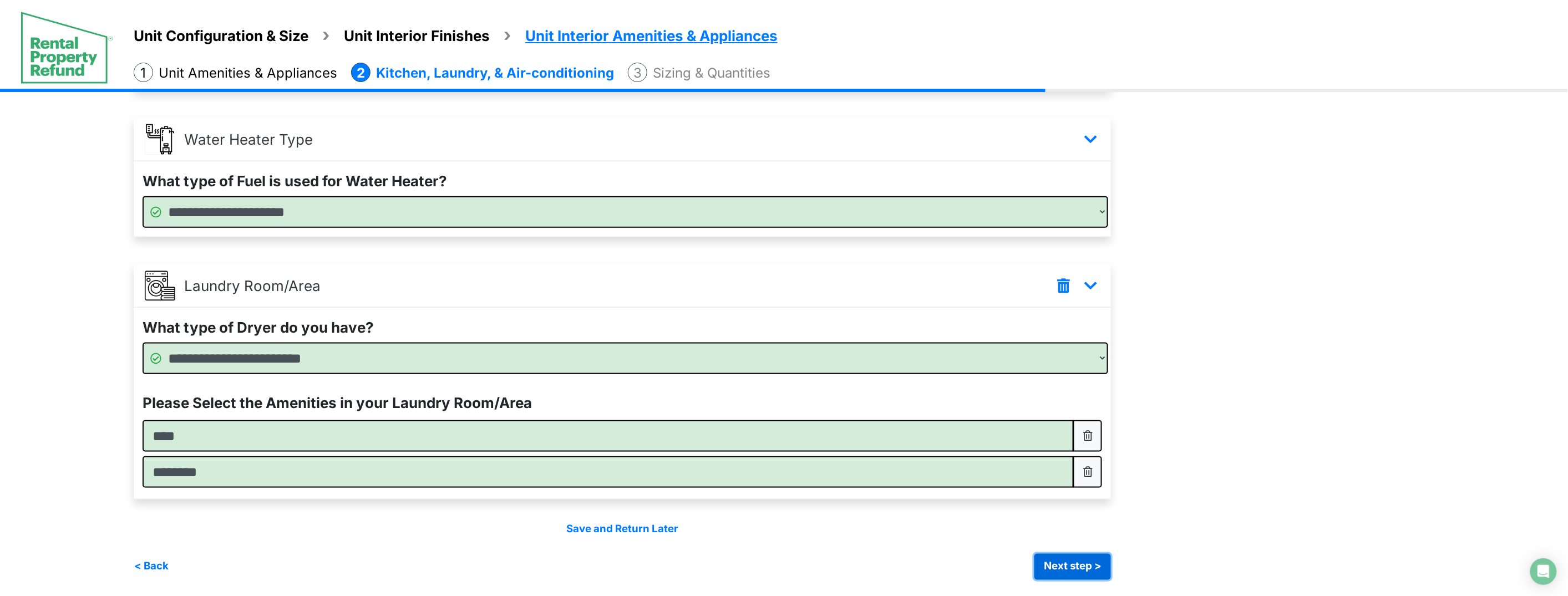
drag, startPoint x: 1079, startPoint y: 570, endPoint x: 863, endPoint y: 312, distance: 336.5
click at [1078, 570] on button "Next step >" at bounding box center [1072, 567] width 77 height 26
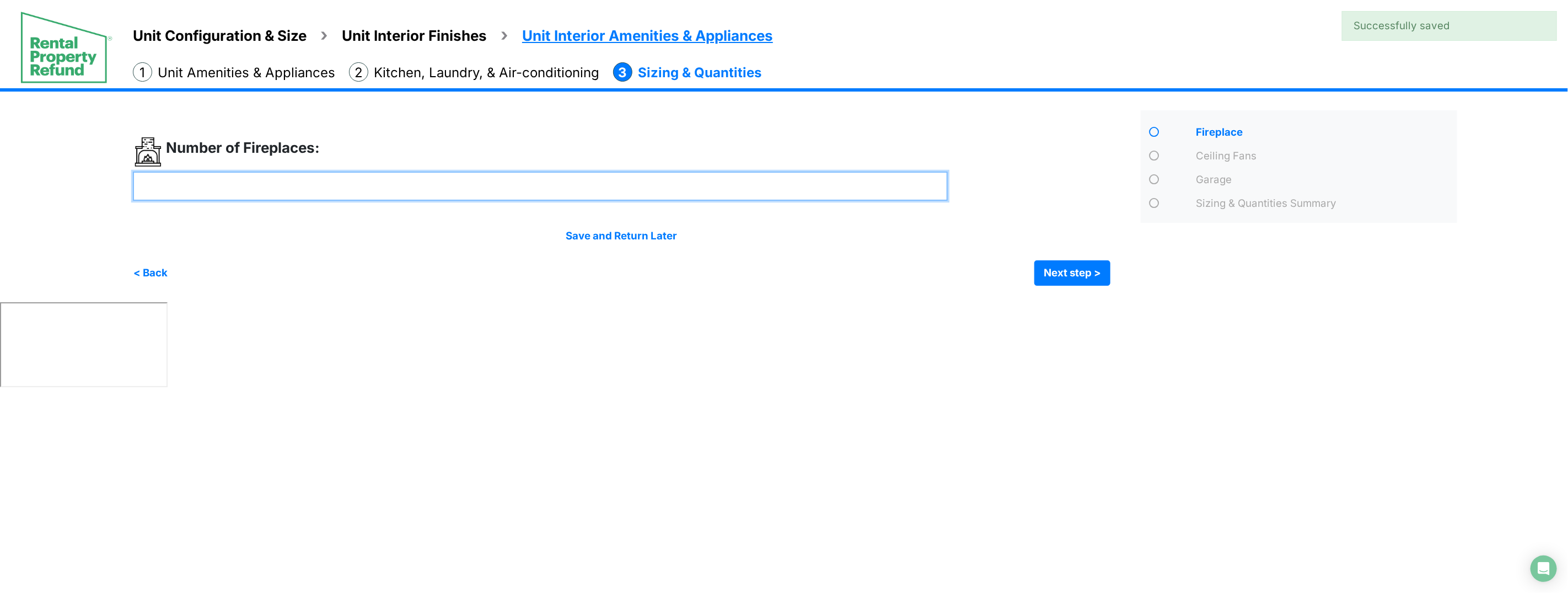
click at [500, 181] on input "number" at bounding box center [540, 186] width 815 height 29
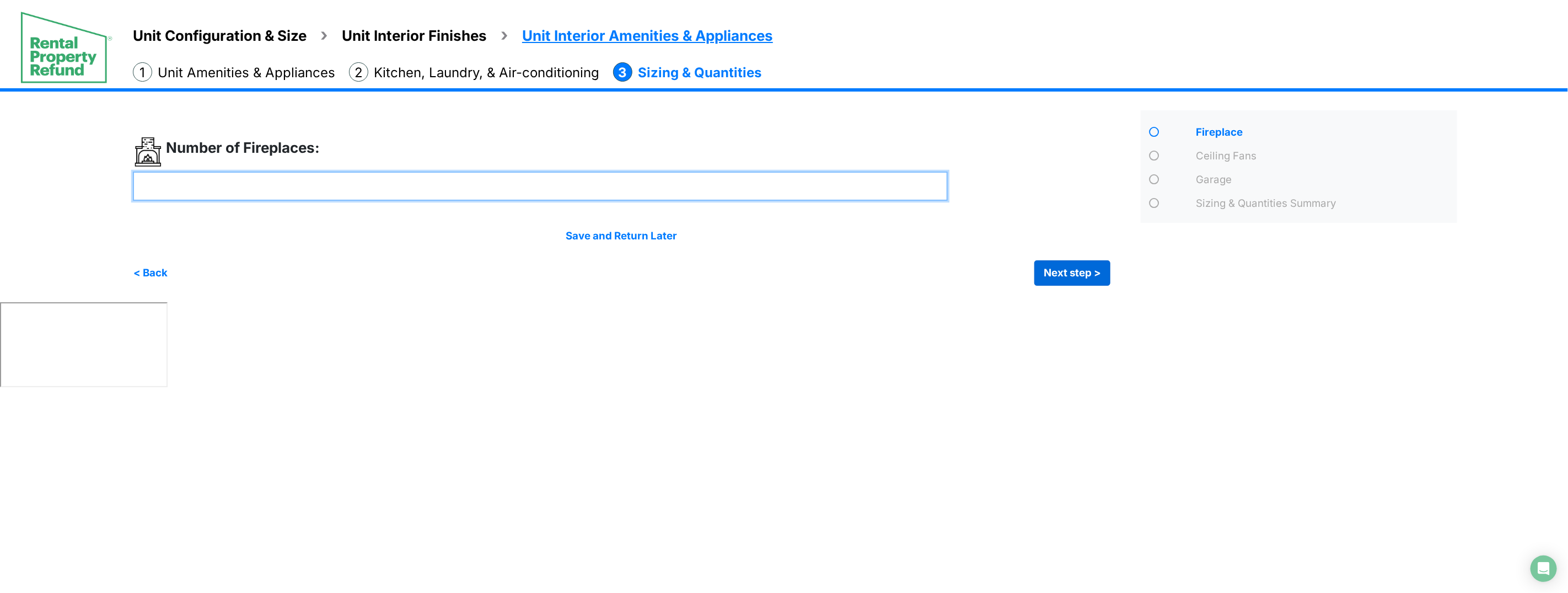
type input "*"
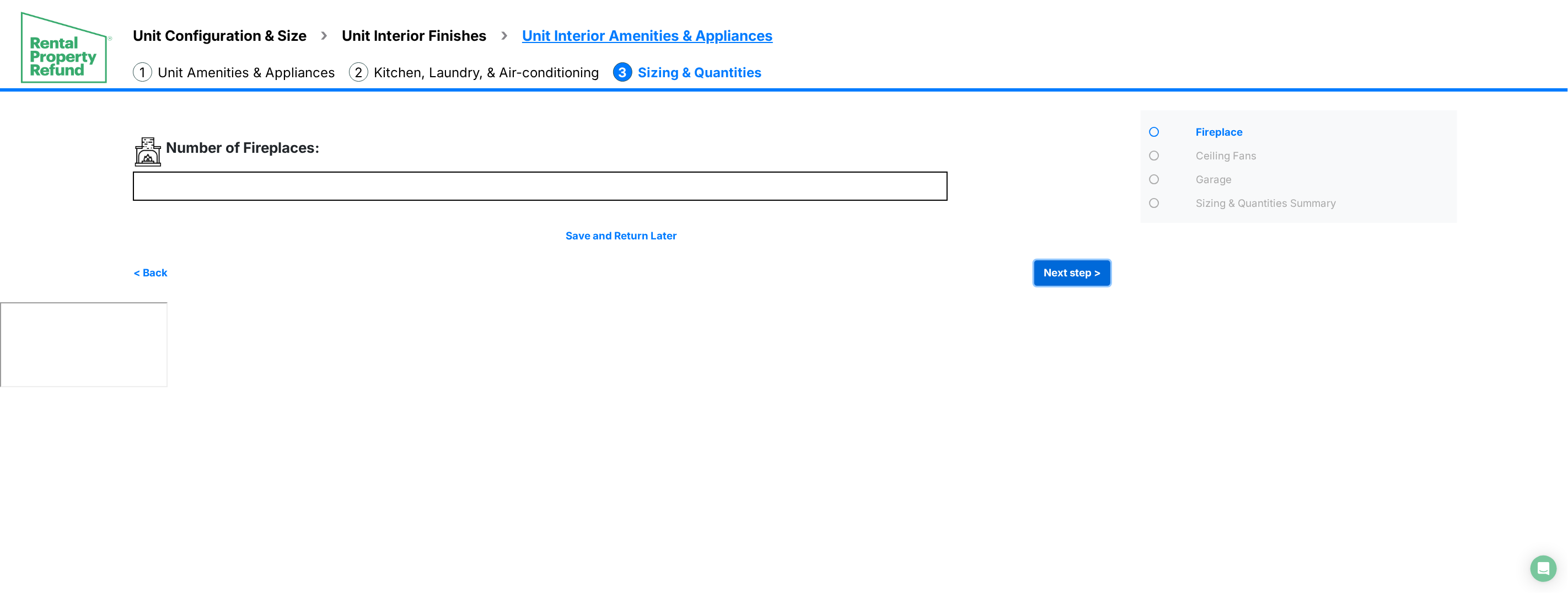
drag, startPoint x: 1055, startPoint y: 281, endPoint x: 972, endPoint y: 248, distance: 89.3
click at [1054, 281] on button "Next step >" at bounding box center [1072, 273] width 76 height 26
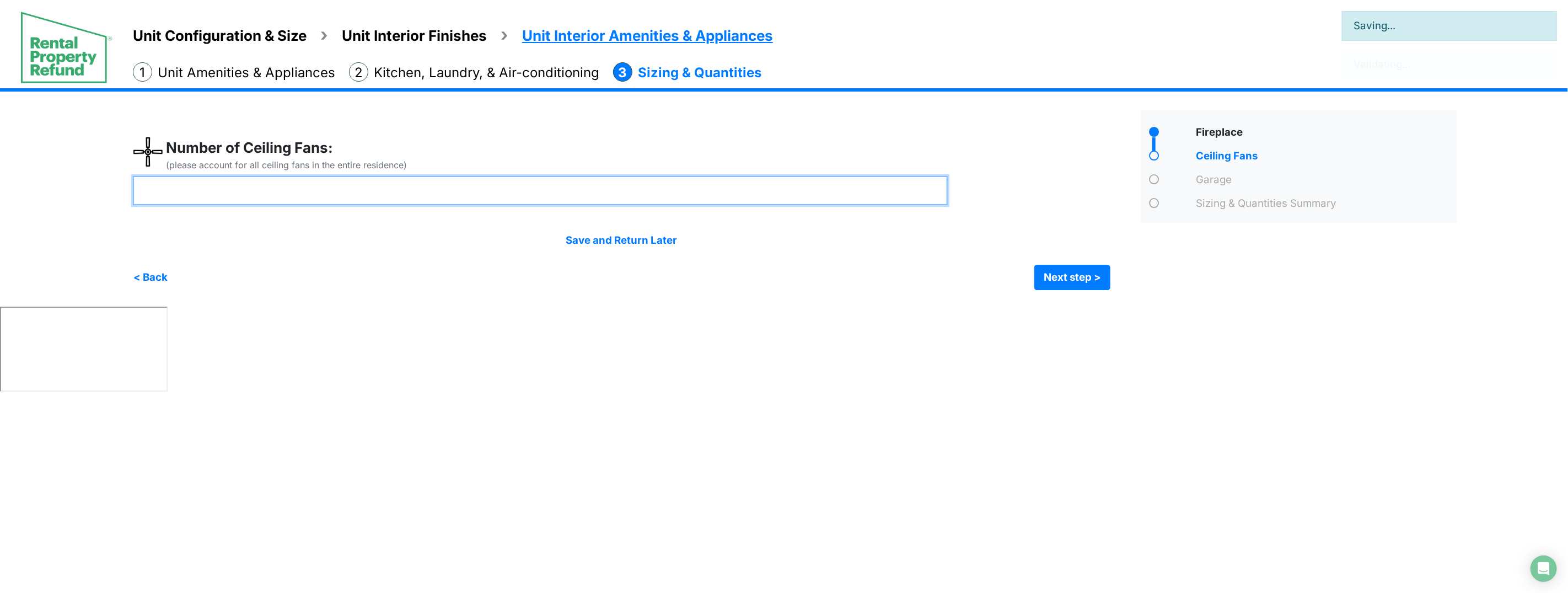
drag, startPoint x: 371, startPoint y: 178, endPoint x: 370, endPoint y: 184, distance: 6.1
click at [371, 179] on input "number" at bounding box center [540, 191] width 815 height 29
click at [368, 193] on input "number" at bounding box center [540, 191] width 815 height 29
type input "*"
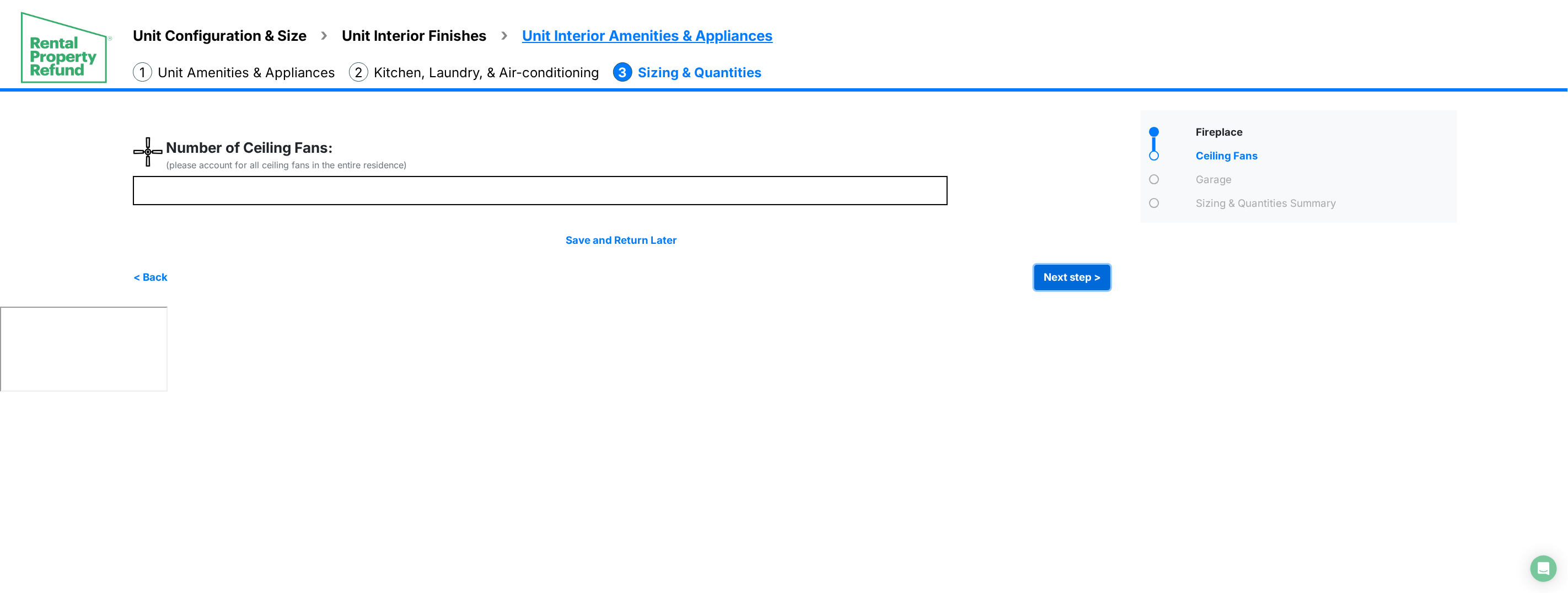
click at [1085, 284] on button "Next step >" at bounding box center [1072, 278] width 76 height 26
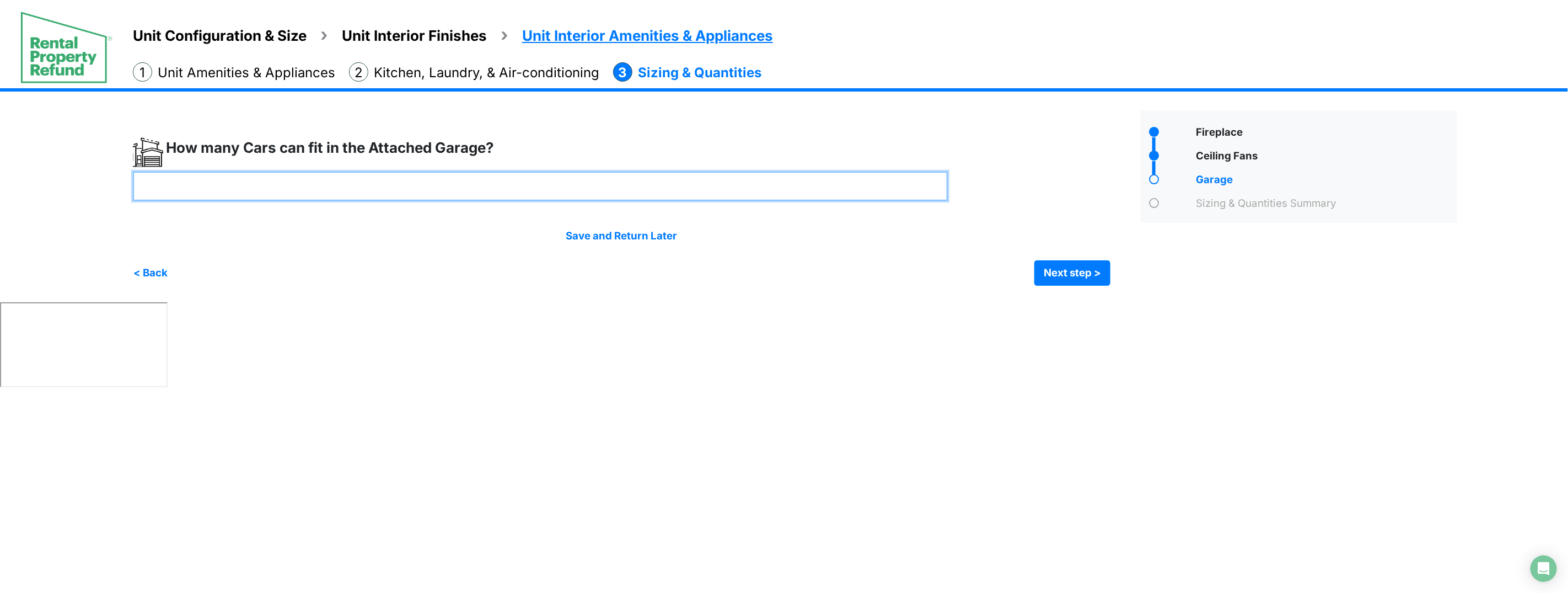
drag, startPoint x: 418, startPoint y: 180, endPoint x: 419, endPoint y: 189, distance: 9.1
click at [419, 185] on input "number" at bounding box center [540, 186] width 815 height 29
click at [419, 189] on input "number" at bounding box center [540, 186] width 815 height 29
type input "**"
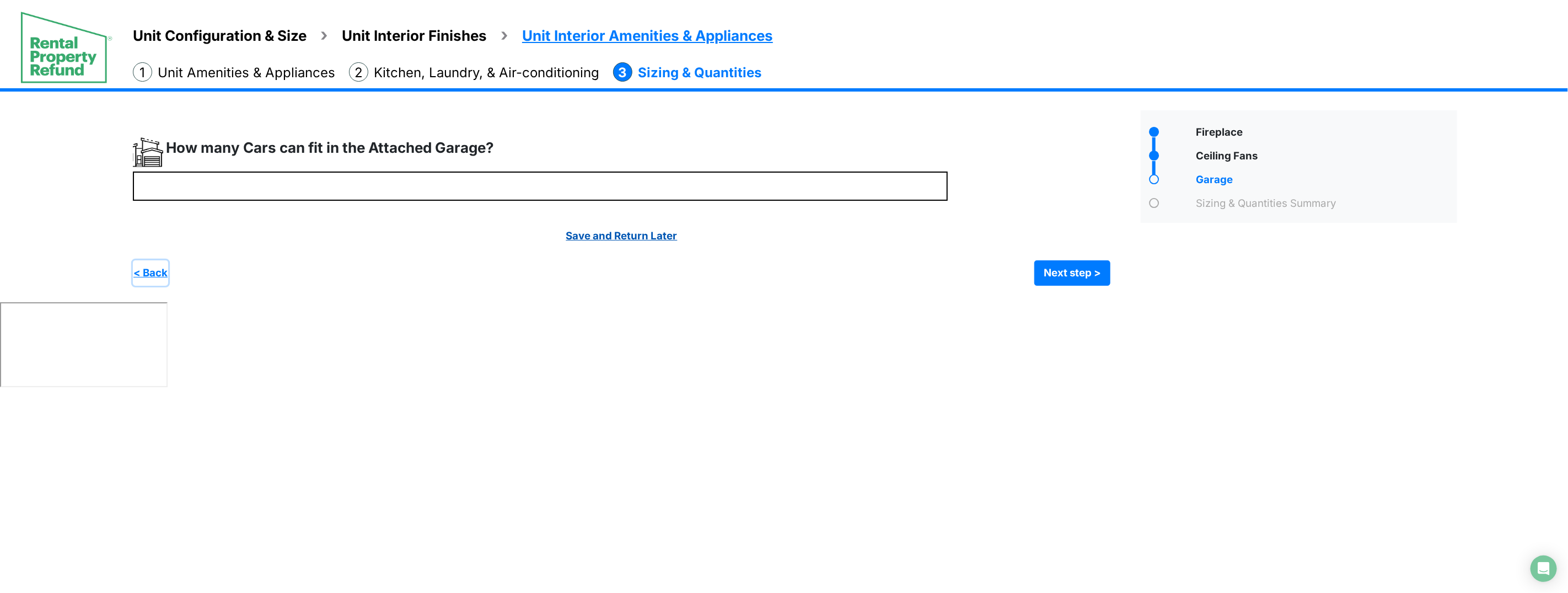
type input "**"
click at [1067, 273] on button "Next step >" at bounding box center [1072, 273] width 76 height 26
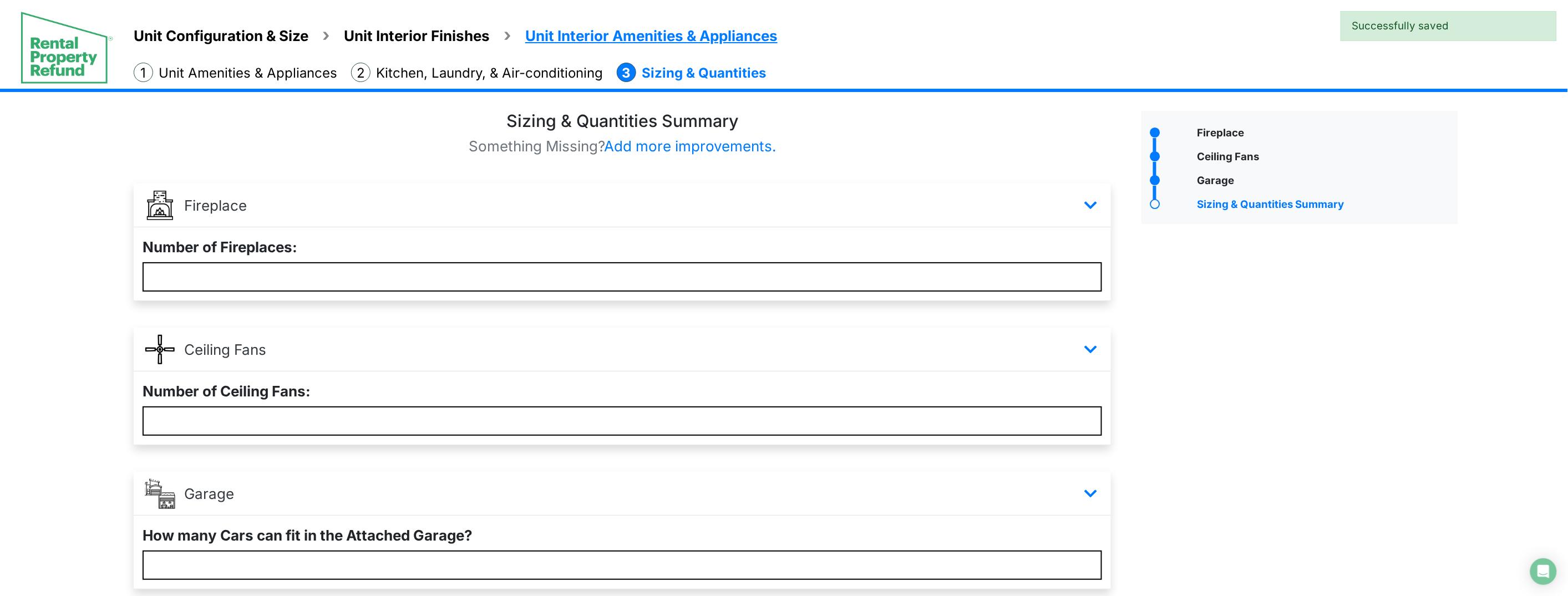
scroll to position [90, 0]
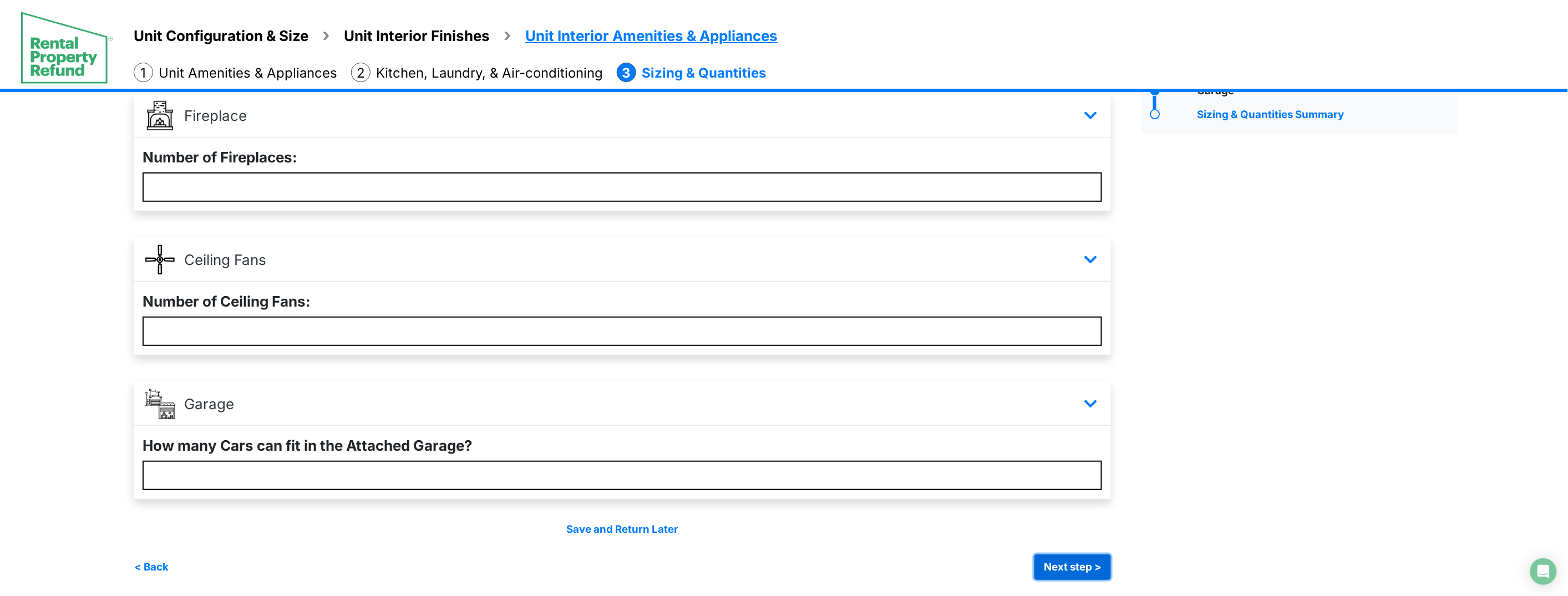
drag, startPoint x: 1090, startPoint y: 570, endPoint x: 1078, endPoint y: 561, distance: 15.0
click at [1090, 570] on button "Next step >" at bounding box center [1072, 567] width 77 height 26
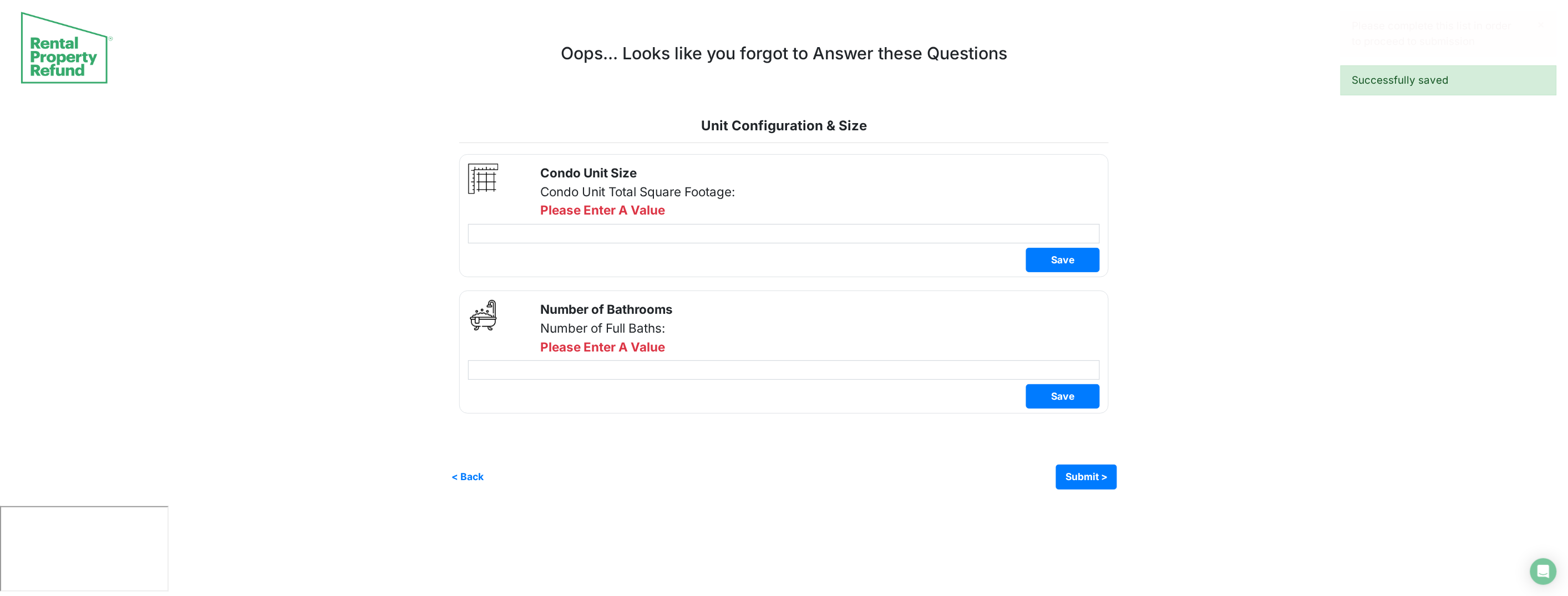
scroll to position [0, 0]
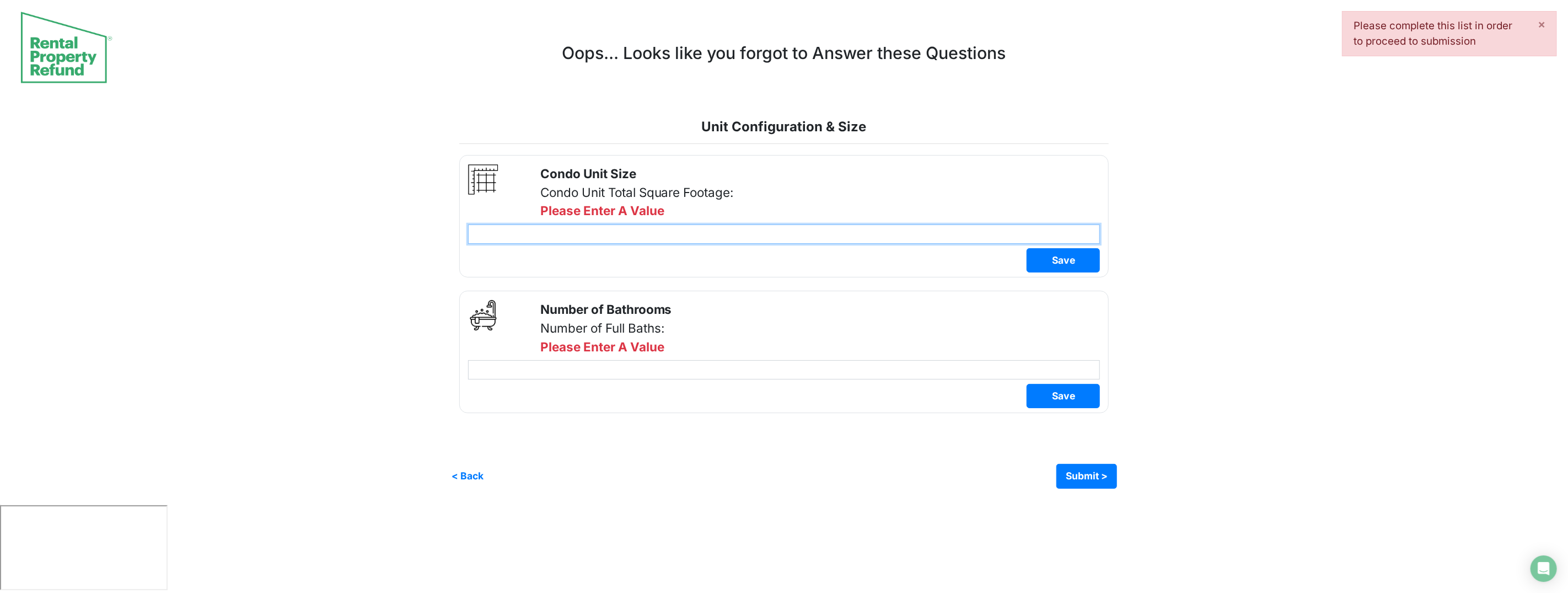
click at [785, 237] on input "number" at bounding box center [784, 234] width 632 height 19
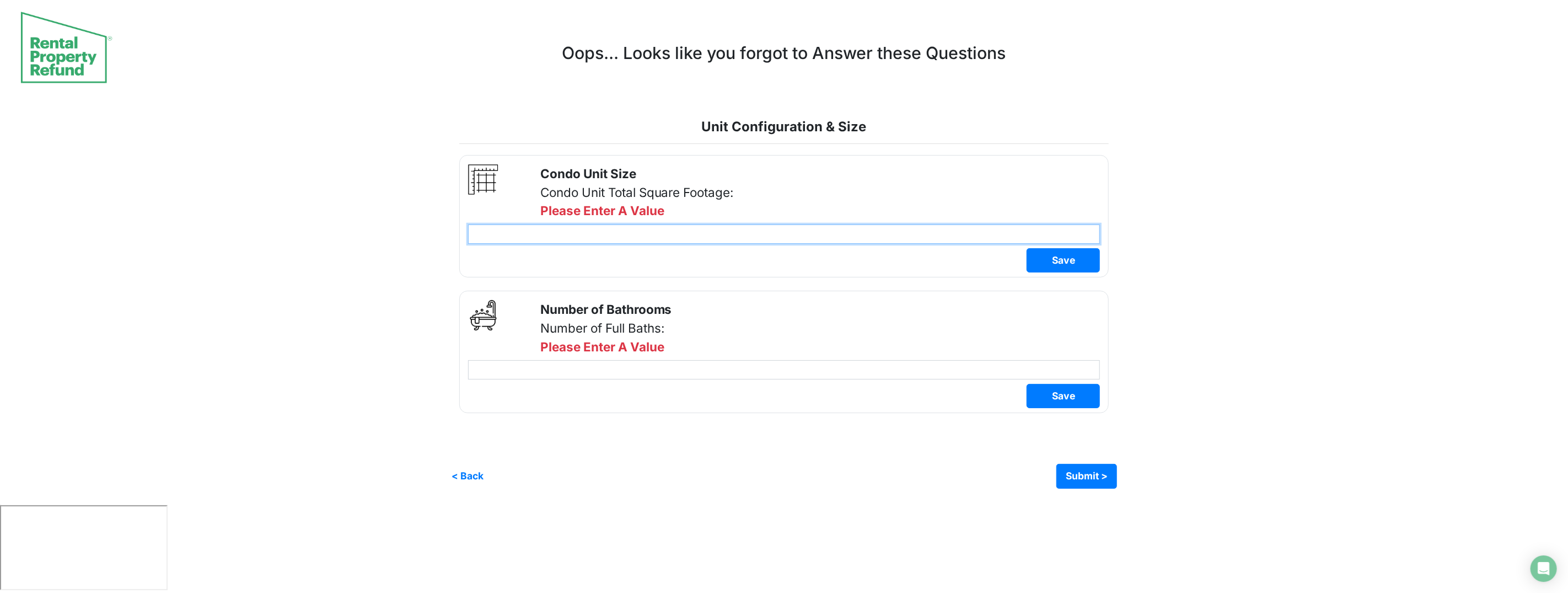
type input "****"
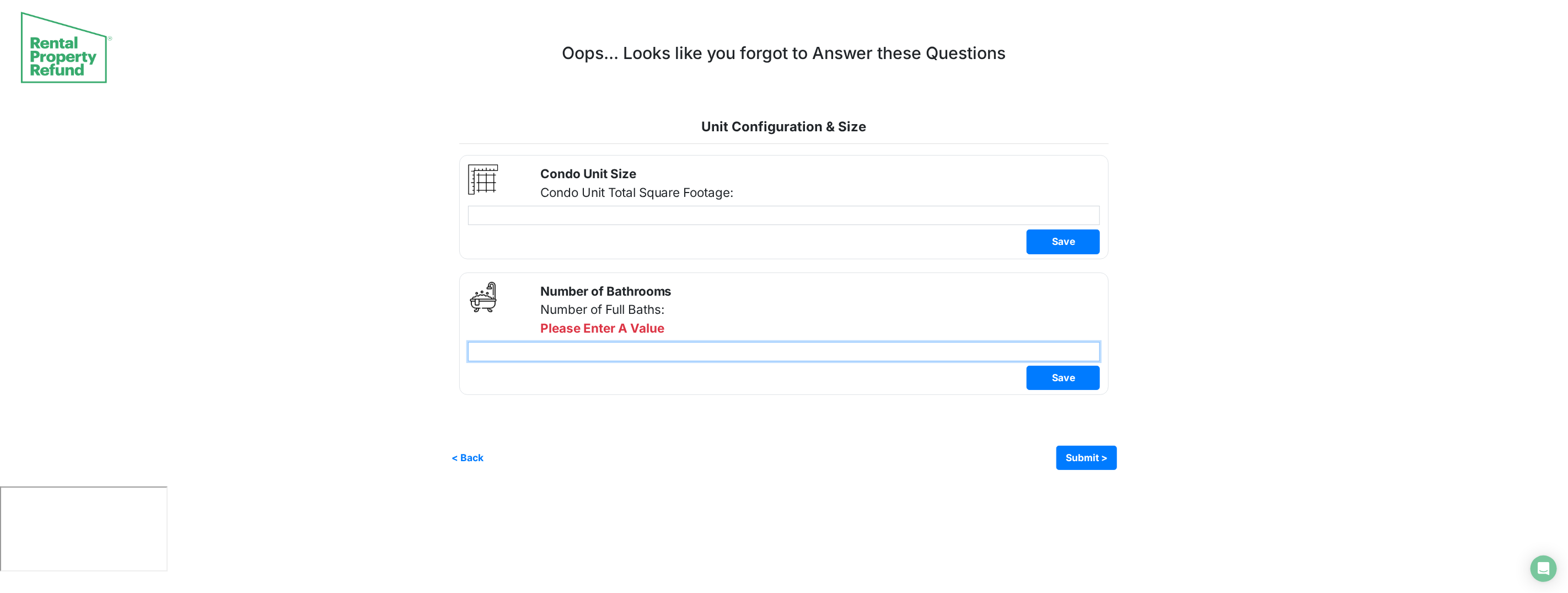
click at [617, 372] on div "Number of Bathrooms Number of Full Baths: Please Enter A Value" at bounding box center [785, 333] width 650 height 122
type input "*"
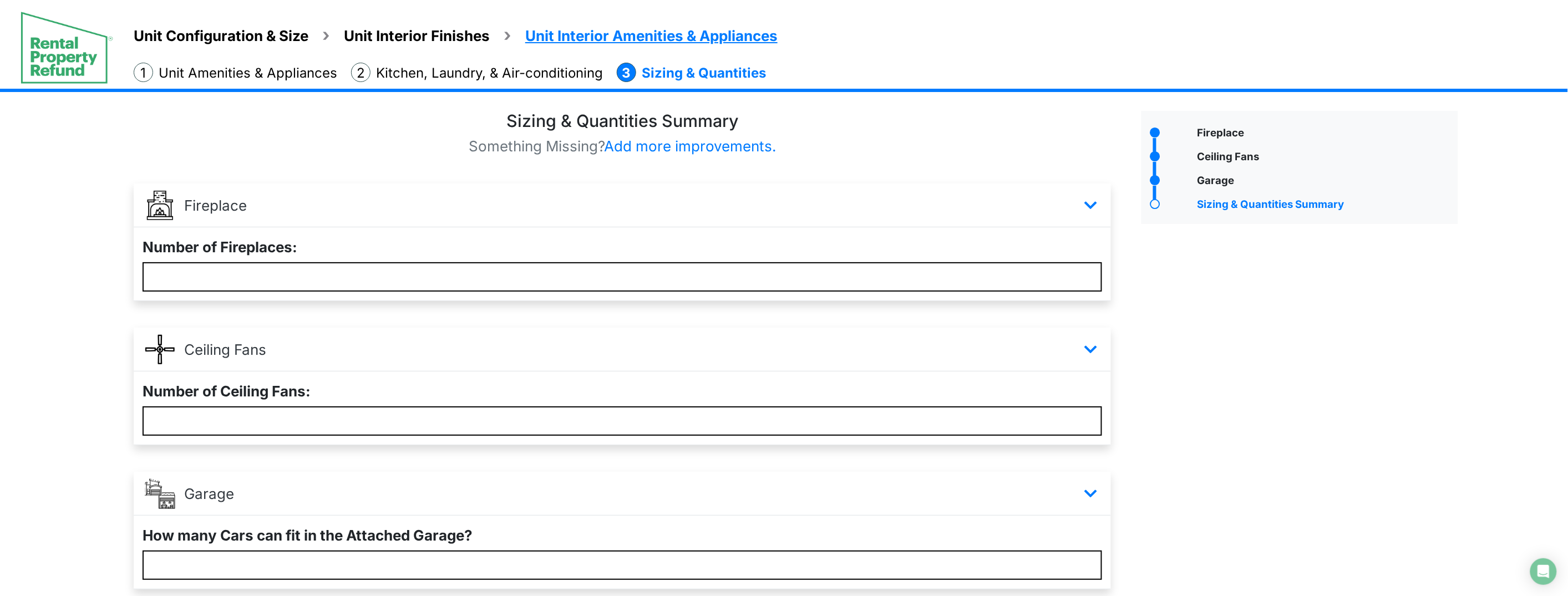
click at [1075, 248] on div "Unit Configuration & Size Unit Interior Finishes Unit Interior Amenities & Appl…" at bounding box center [784, 343] width 1568 height 686
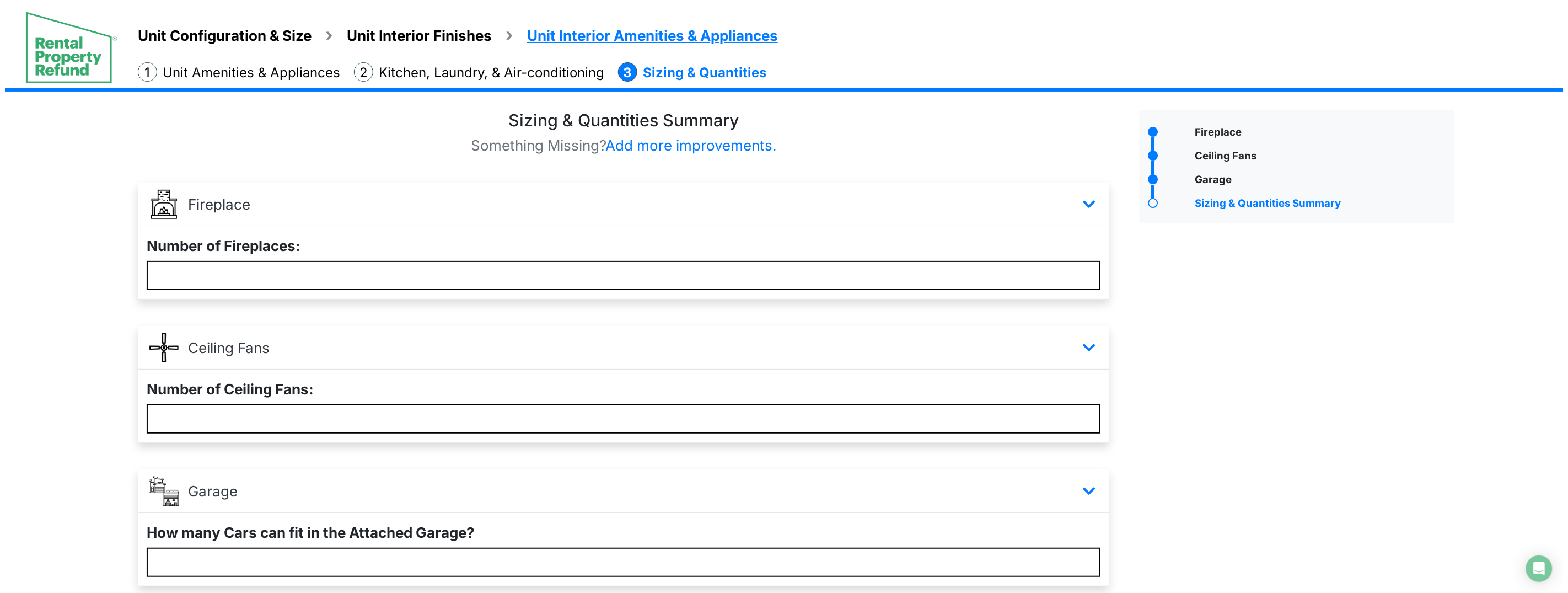
scroll to position [89, 0]
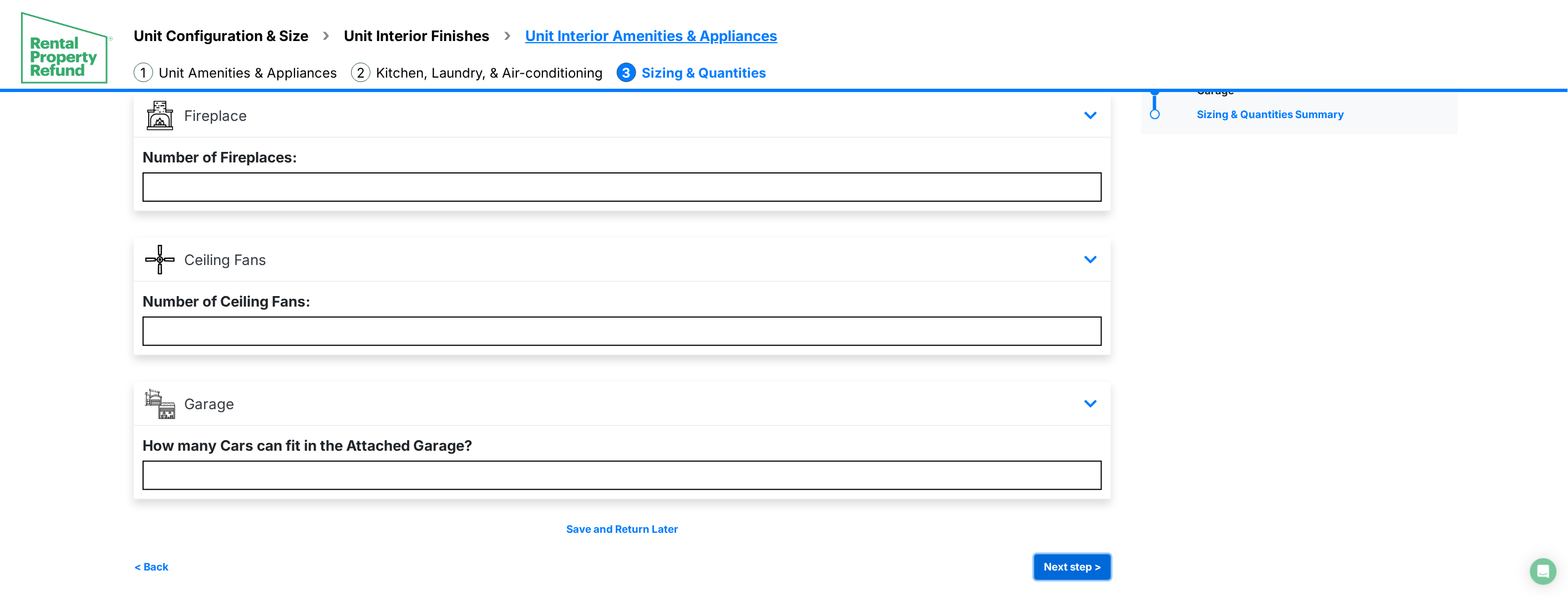
click at [1092, 566] on button "Next step >" at bounding box center [1072, 567] width 77 height 26
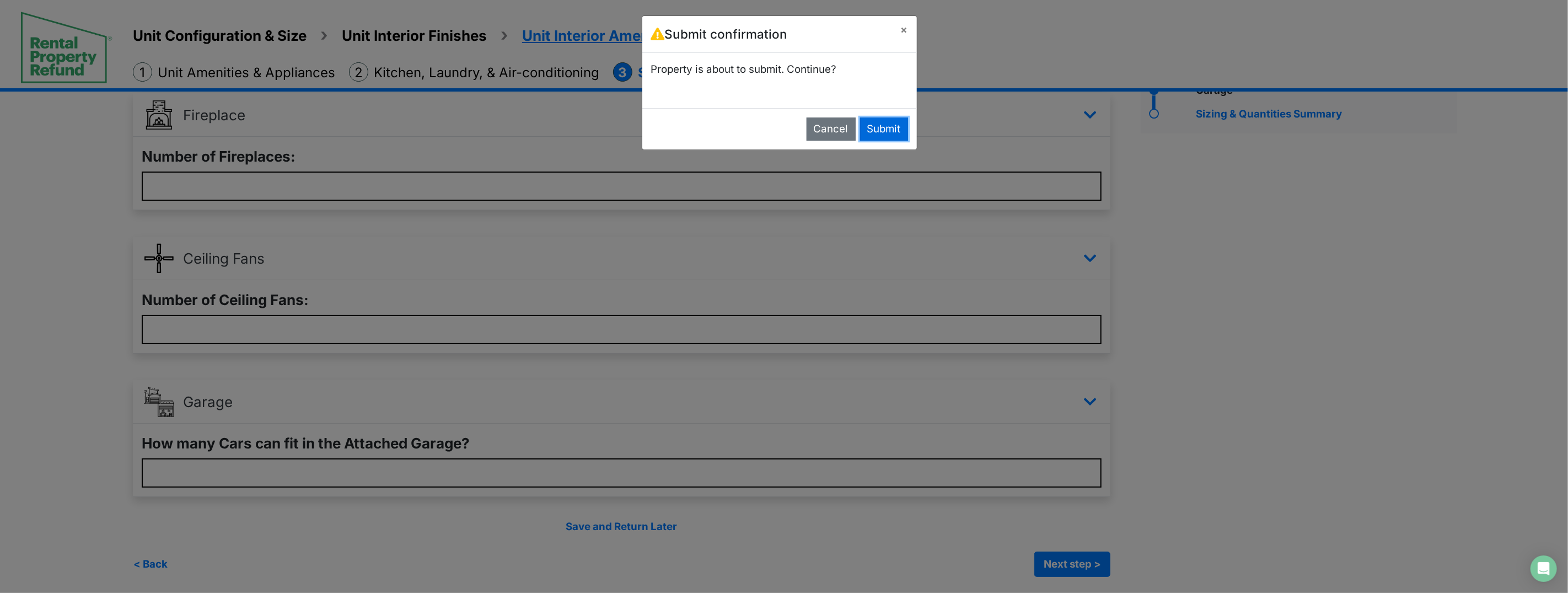
click at [887, 130] on button "Submit" at bounding box center [884, 129] width 48 height 23
click at [0, 0] on div at bounding box center [0, 0] width 0 height 0
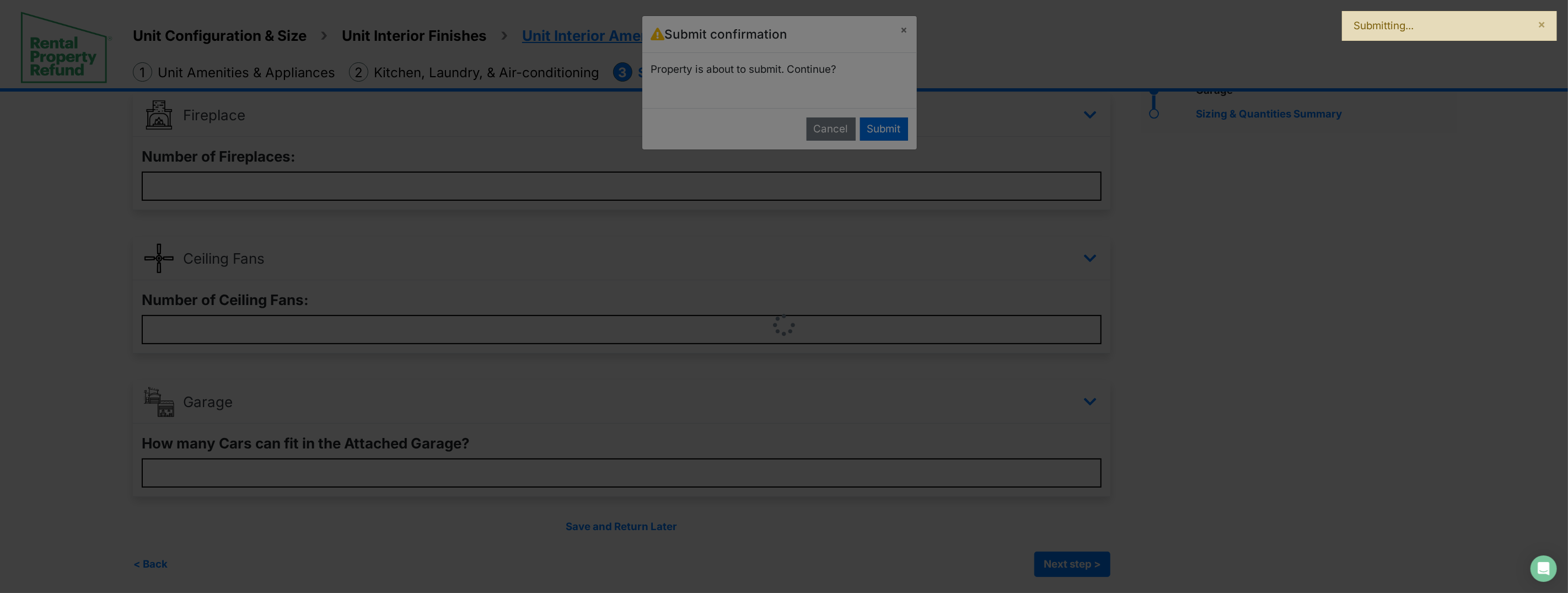
click at [887, 130] on div at bounding box center [784, 296] width 1568 height 593
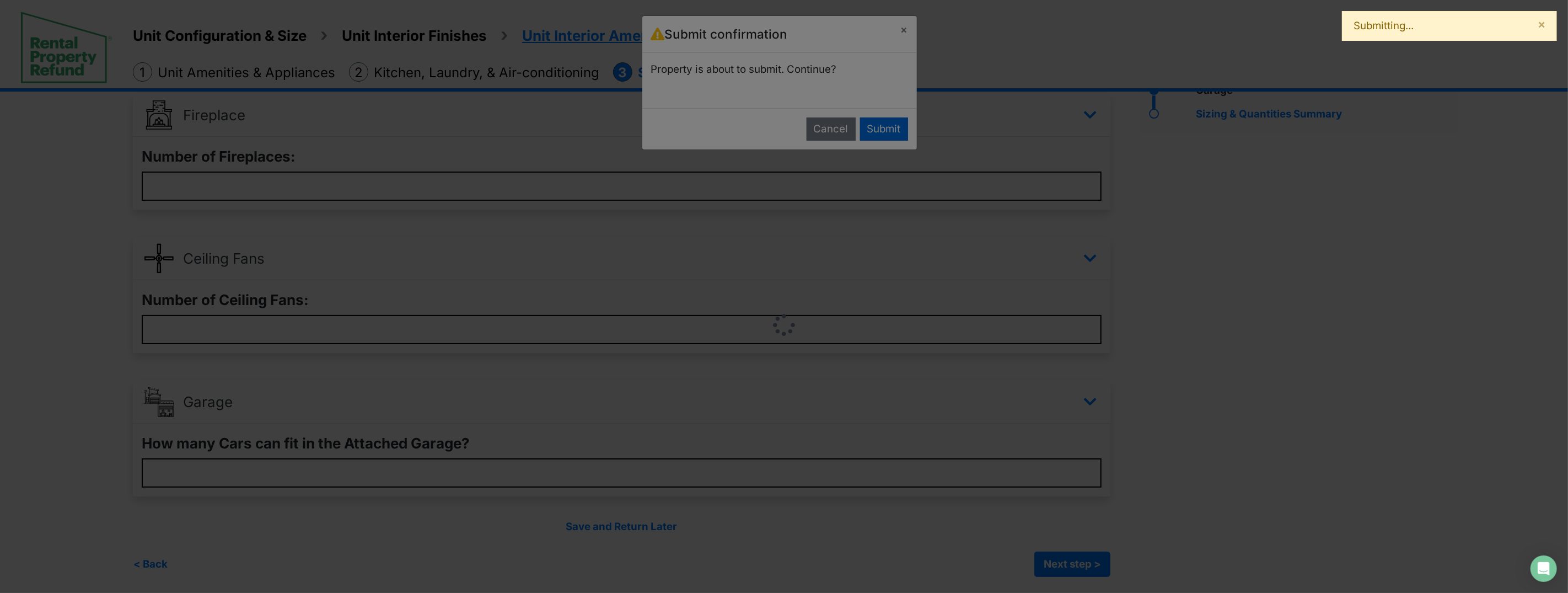
click at [887, 130] on div at bounding box center [784, 296] width 1568 height 593
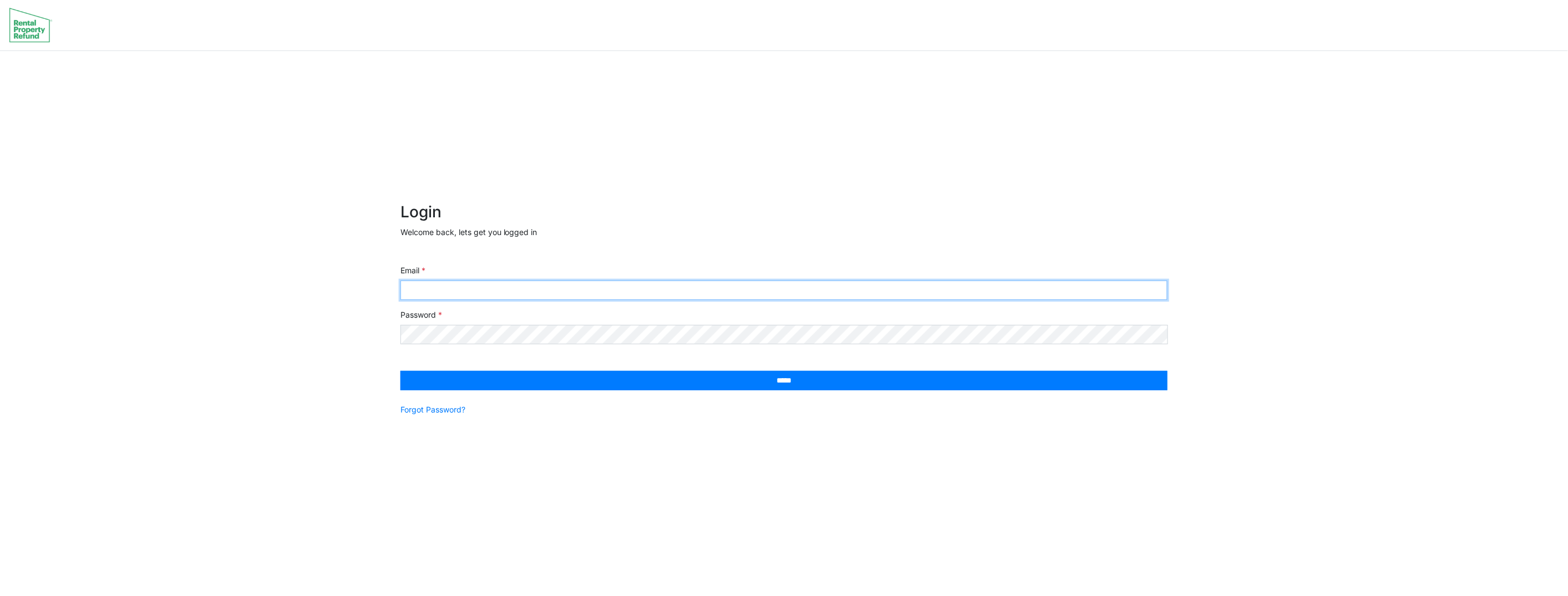
click at [471, 287] on input "Email" at bounding box center [784, 290] width 768 height 20
type input "*"
type input "**********"
click at [451, 409] on link "Forgot Password?" at bounding box center [433, 409] width 65 height 12
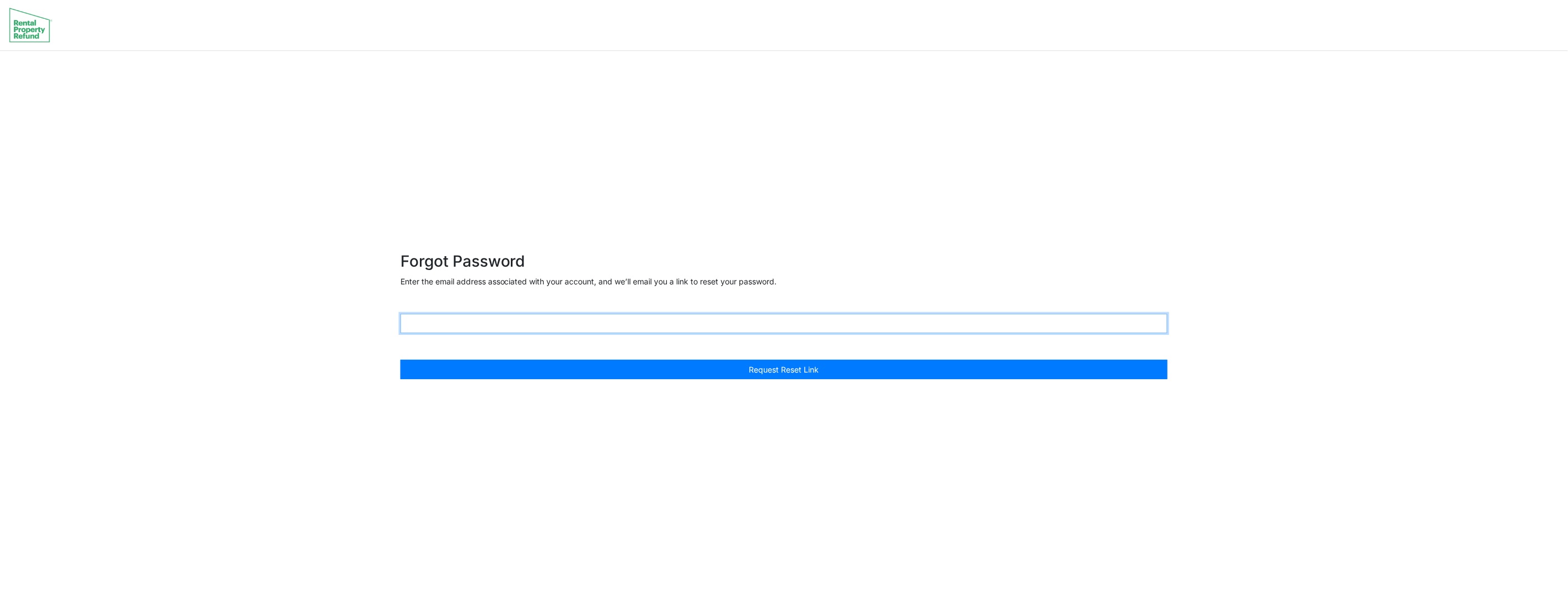
click at [475, 326] on input "text" at bounding box center [784, 324] width 768 height 20
type input "**********"
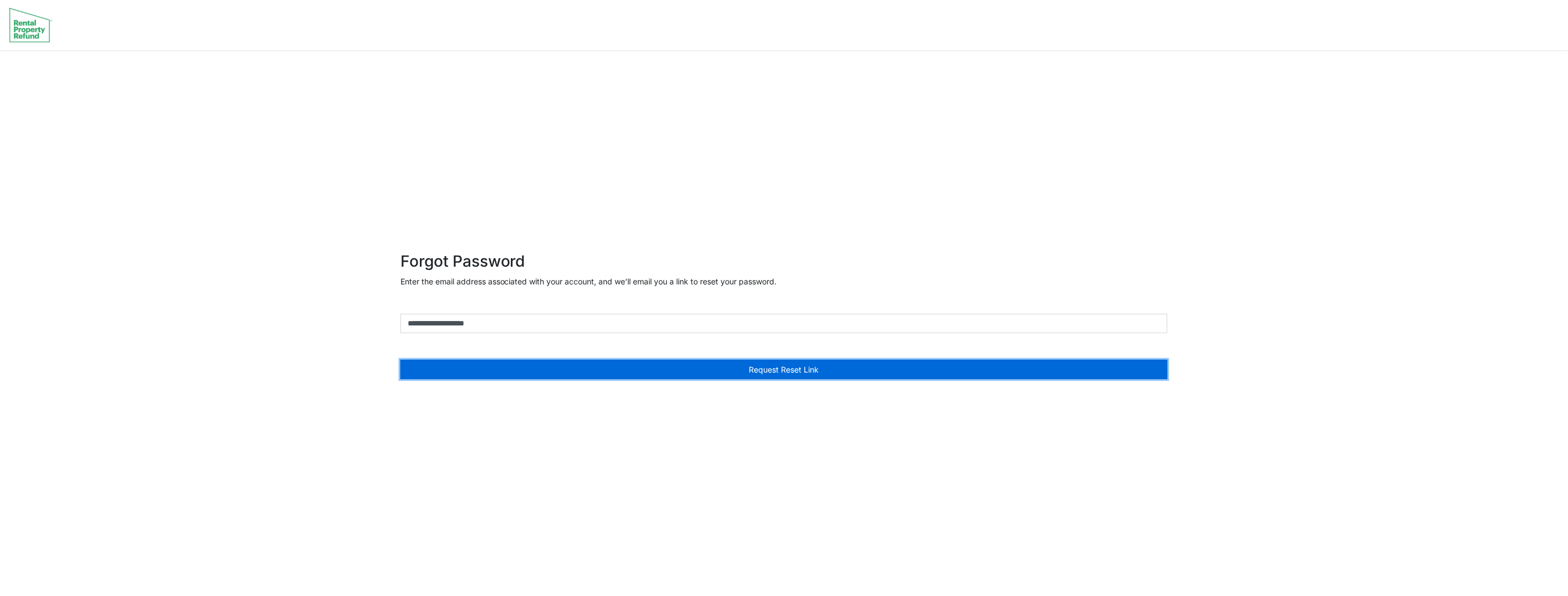
click at [400, 360] on button "Request Reset Link" at bounding box center [784, 370] width 768 height 20
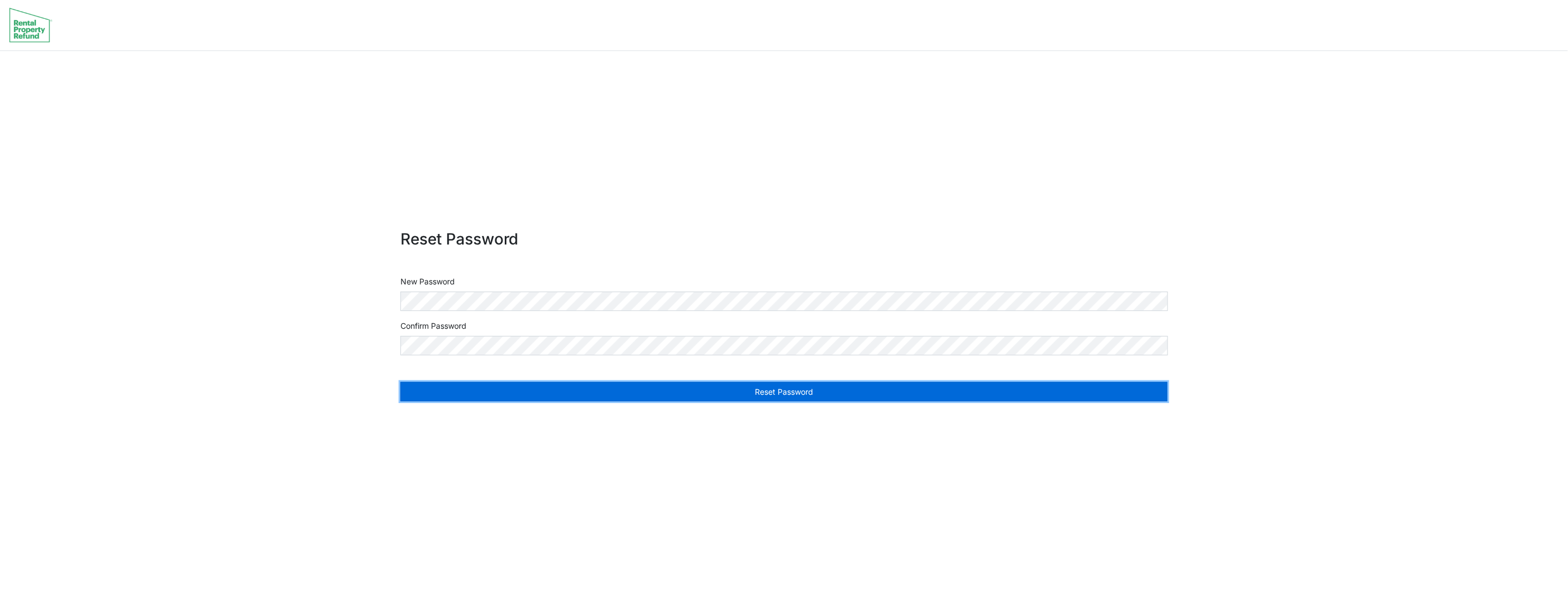
click at [844, 396] on button "Reset Password" at bounding box center [784, 392] width 768 height 20
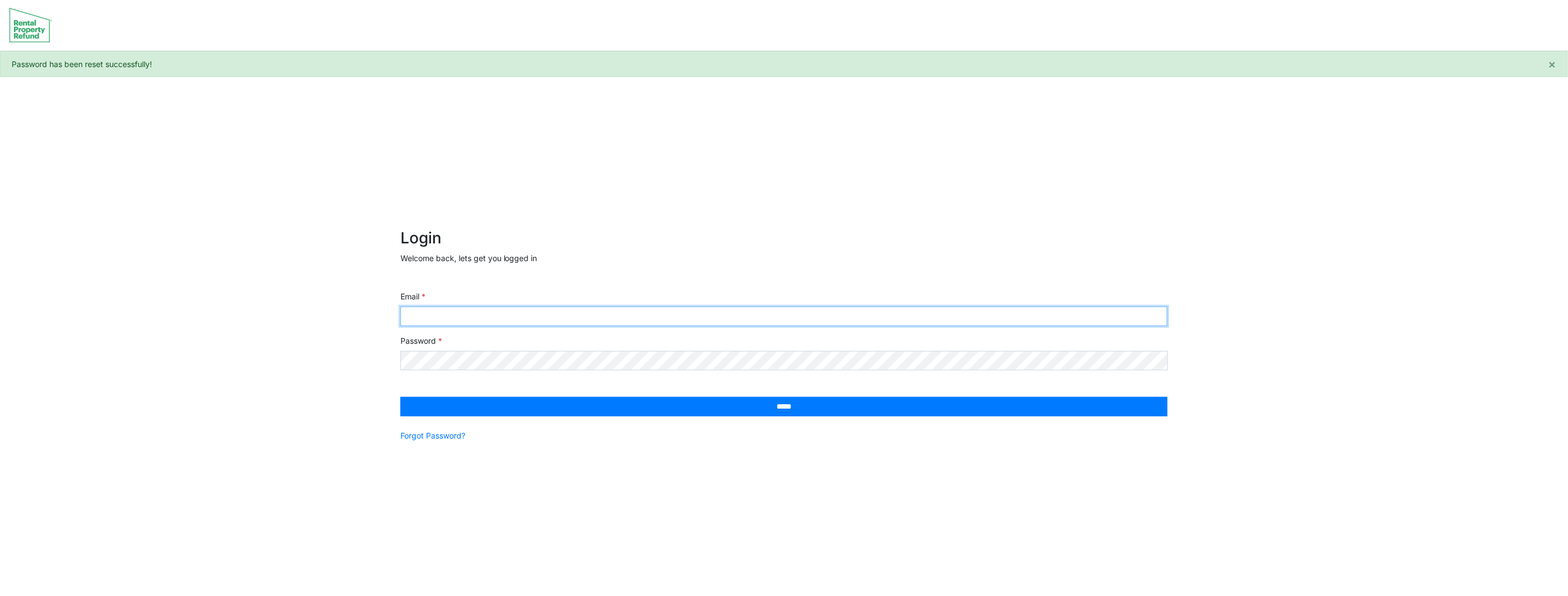
click at [550, 315] on input "Email" at bounding box center [784, 316] width 768 height 20
click at [549, 319] on input "Email" at bounding box center [784, 316] width 768 height 20
type input "**********"
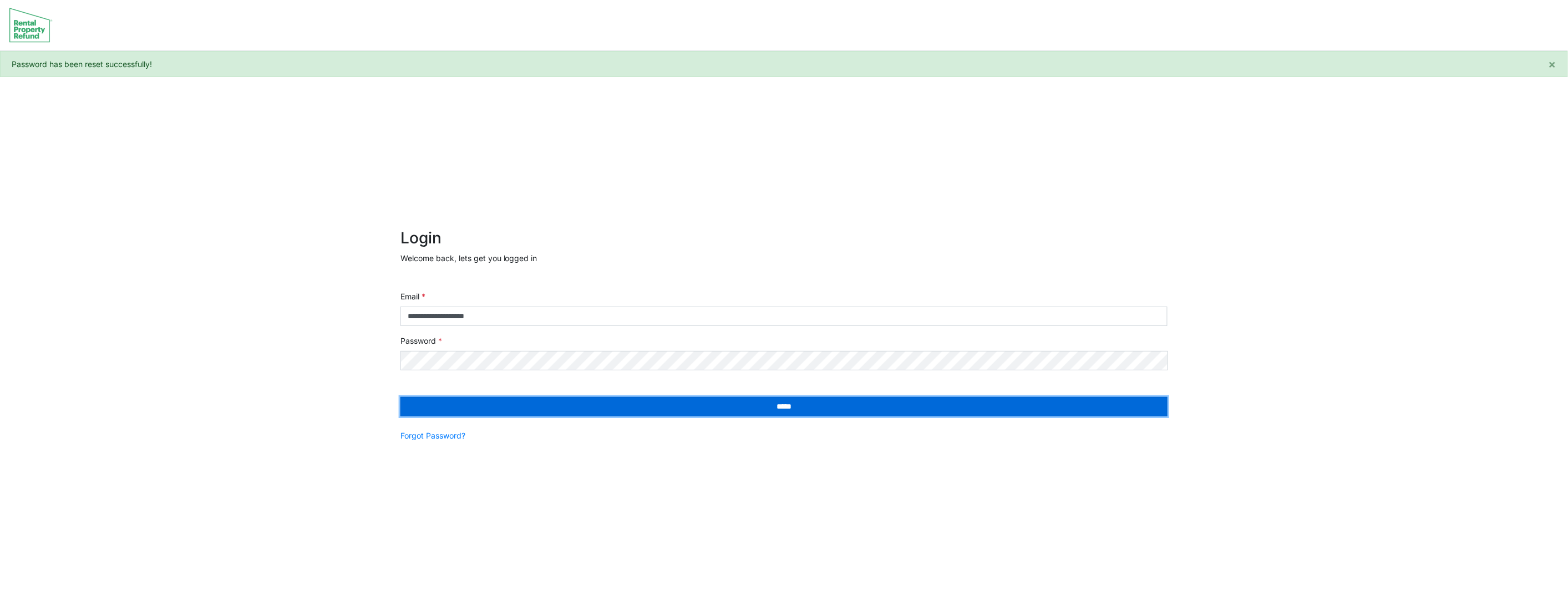
click at [400, 397] on input "*****" at bounding box center [784, 407] width 768 height 20
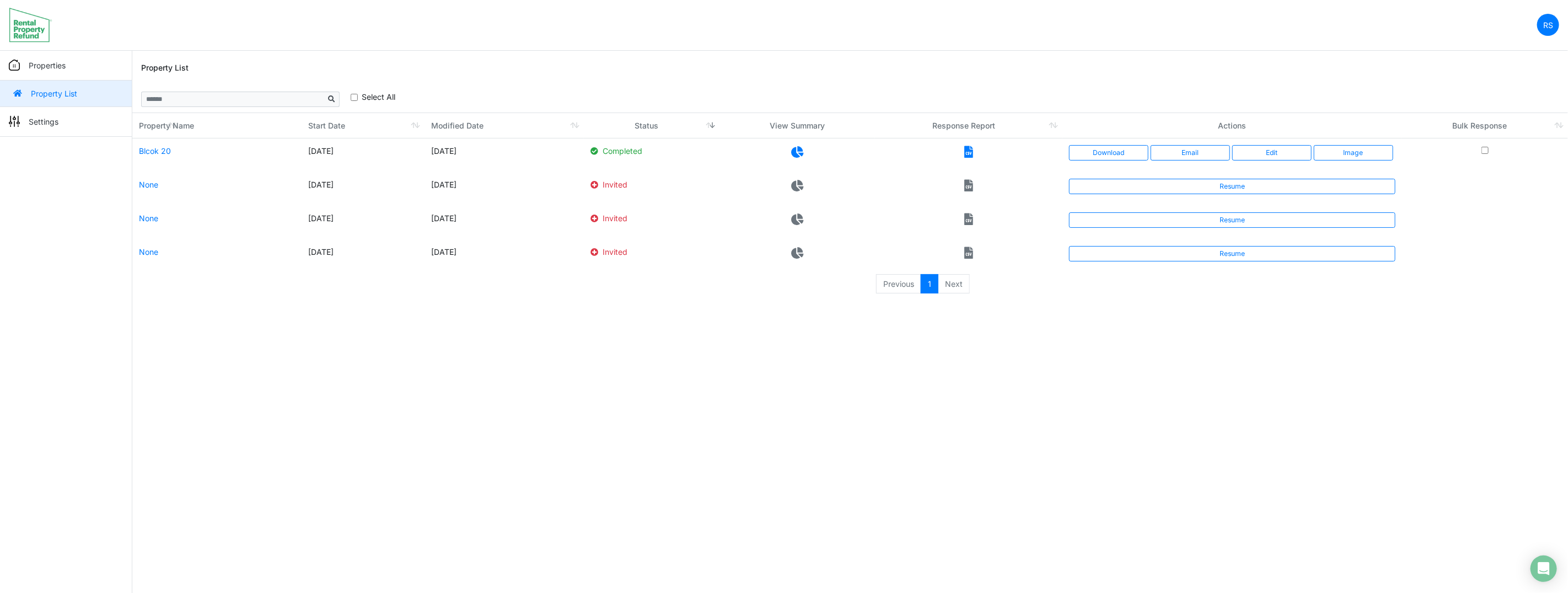
click at [1447, 177] on td at bounding box center [1485, 189] width 166 height 33
click at [1529, 215] on td at bounding box center [1485, 222] width 166 height 33
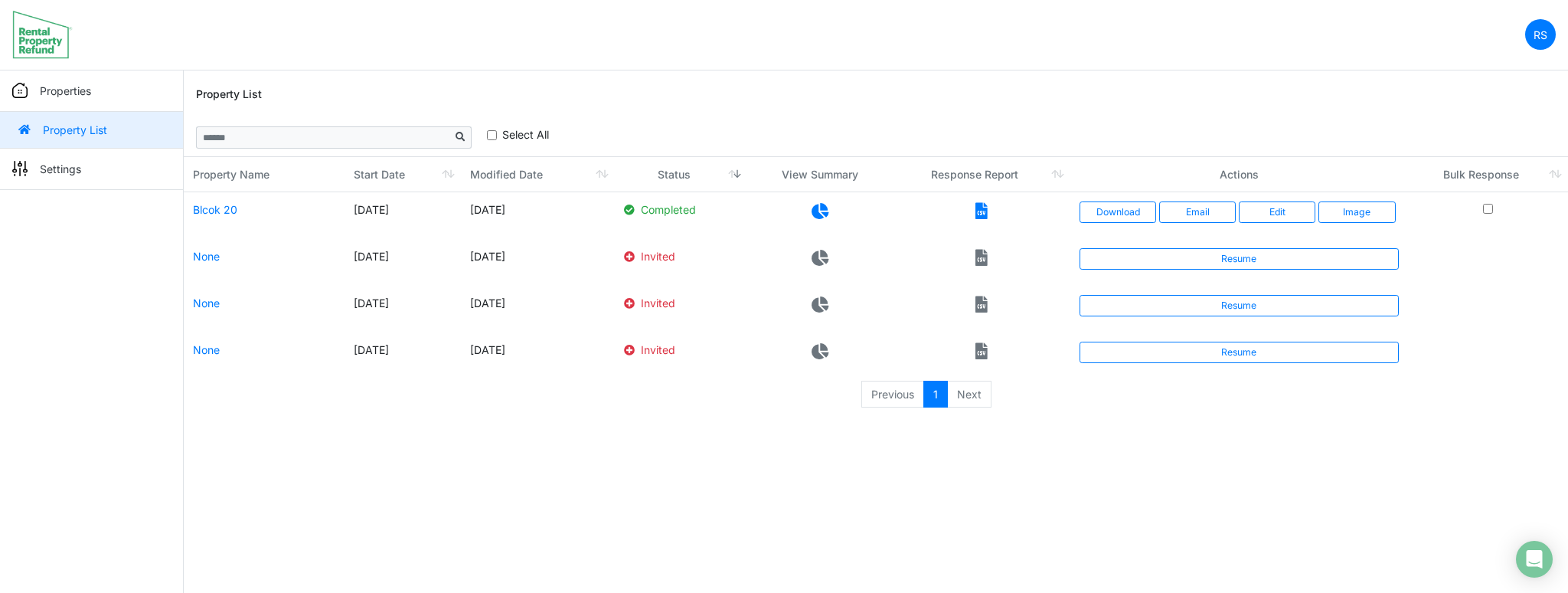
click at [1556, 177] on th "Bulk Response" at bounding box center [1488, 175] width 160 height 36
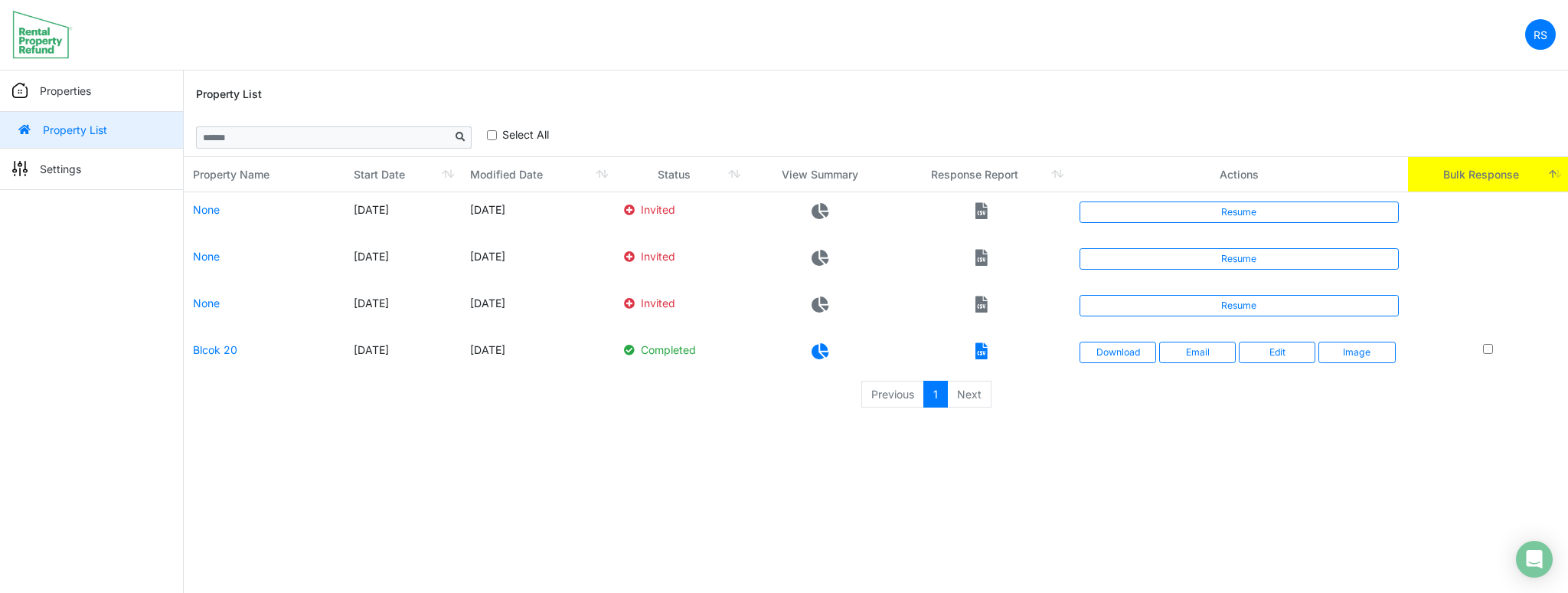
click at [1556, 175] on th "Bulk Response" at bounding box center [1488, 175] width 160 height 36
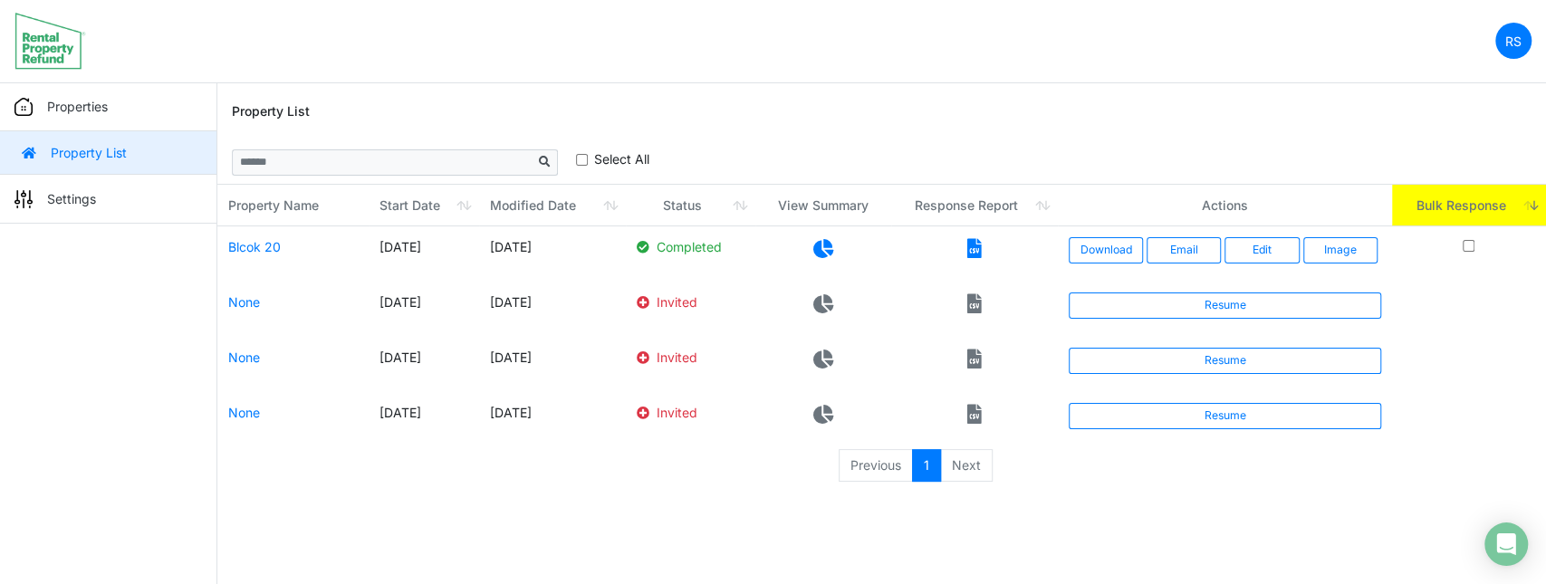
click at [831, 250] on icon at bounding box center [823, 248] width 20 height 19
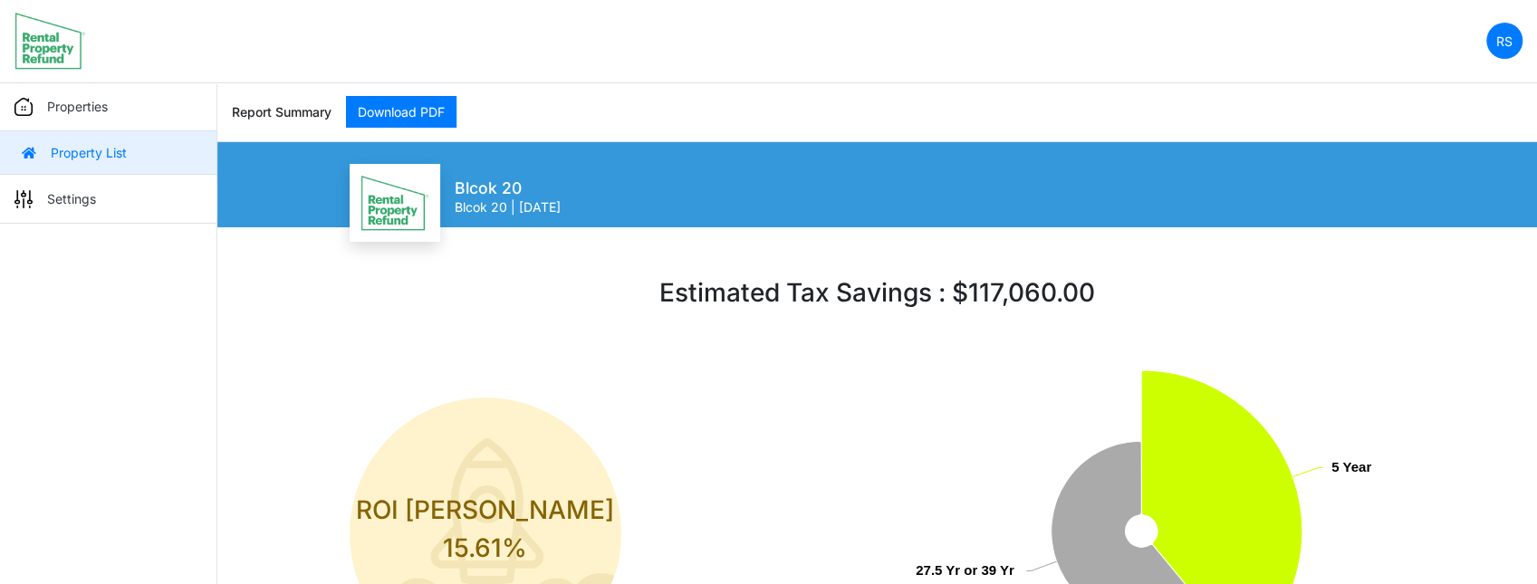
click at [99, 148] on link "Property List" at bounding box center [108, 152] width 216 height 43
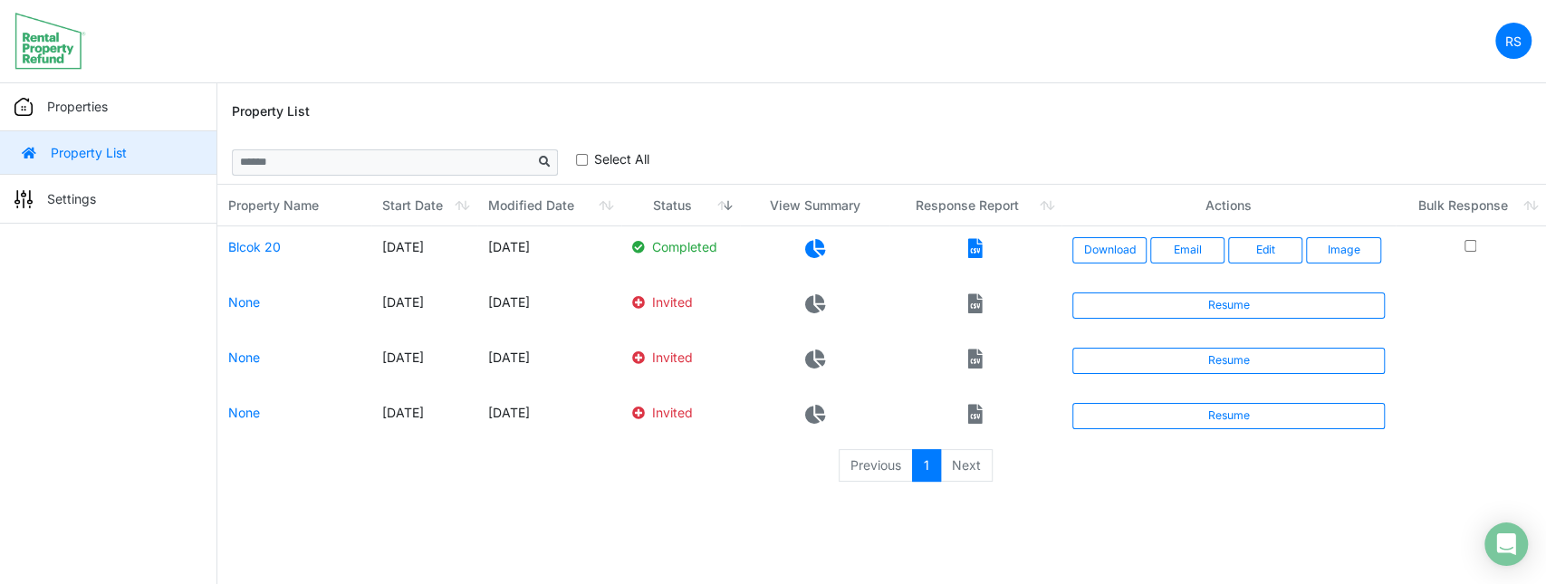
drag, startPoint x: 976, startPoint y: 102, endPoint x: 1221, endPoint y: 208, distance: 266.5
click at [978, 102] on div "Property List" at bounding box center [882, 111] width 1300 height 58
click at [1120, 253] on link "Download" at bounding box center [1109, 249] width 74 height 25
click at [1201, 255] on button "Email" at bounding box center [1187, 249] width 74 height 25
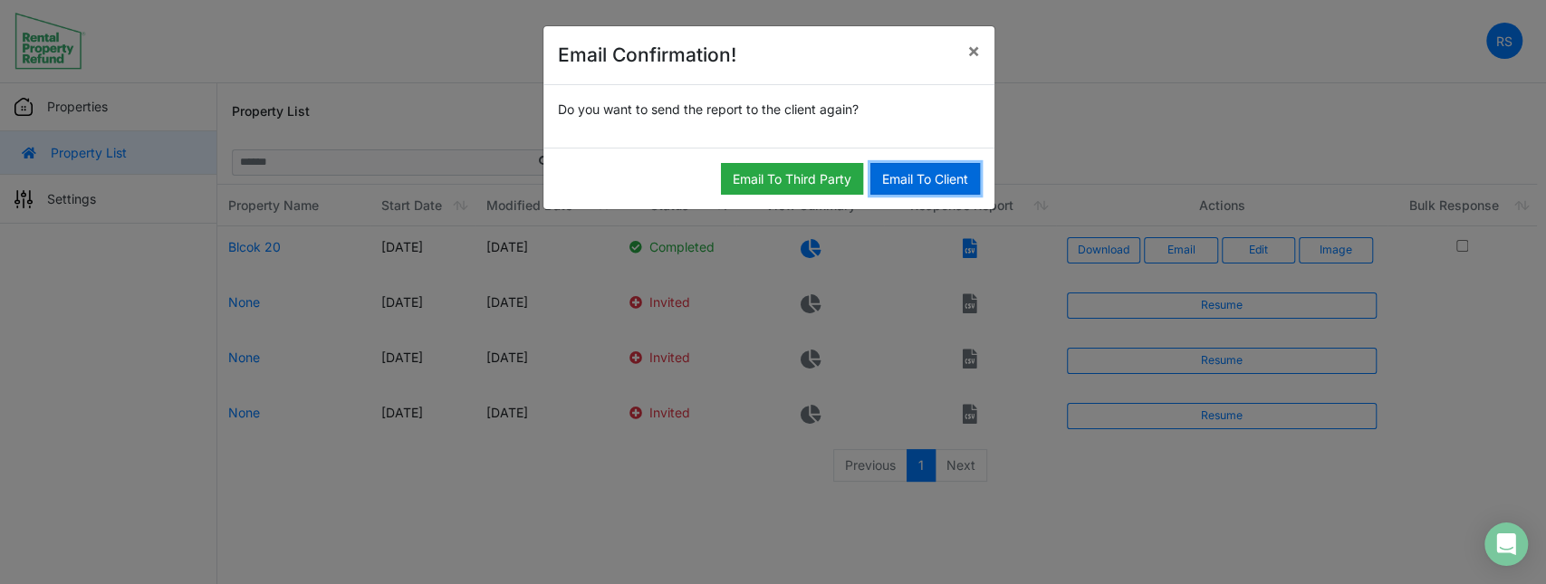
click at [916, 177] on button "Email To Client" at bounding box center [925, 179] width 110 height 32
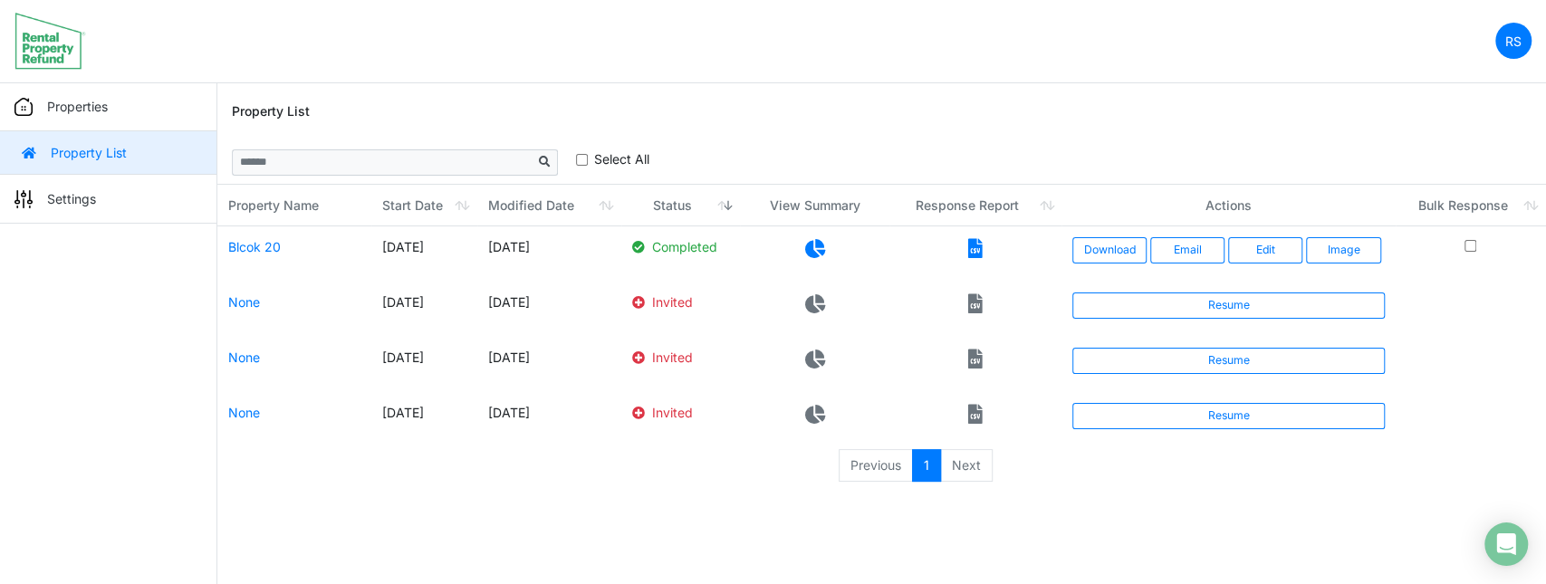
click at [824, 83] on div "Property List" at bounding box center [882, 111] width 1300 height 58
click at [847, 174] on div "**********" at bounding box center [882, 161] width 1300 height 43
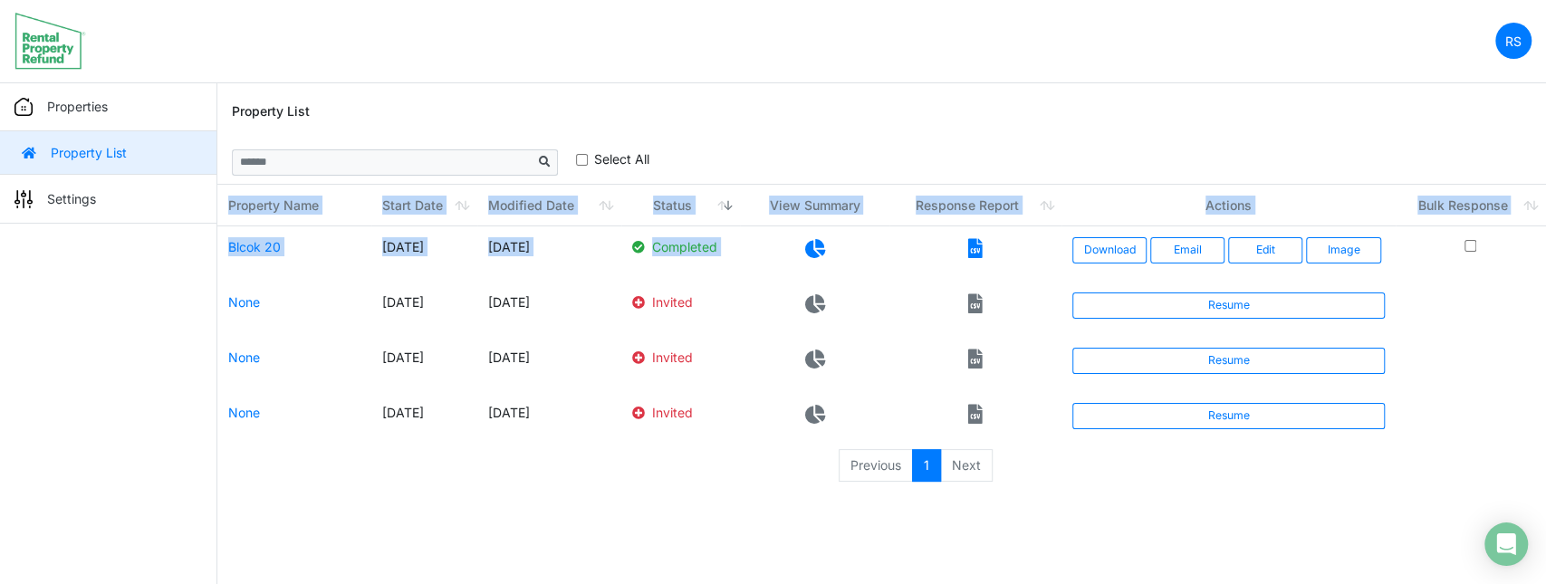
click at [847, 174] on div "**********" at bounding box center [882, 161] width 1300 height 43
